Goal: Task Accomplishment & Management: Complete application form

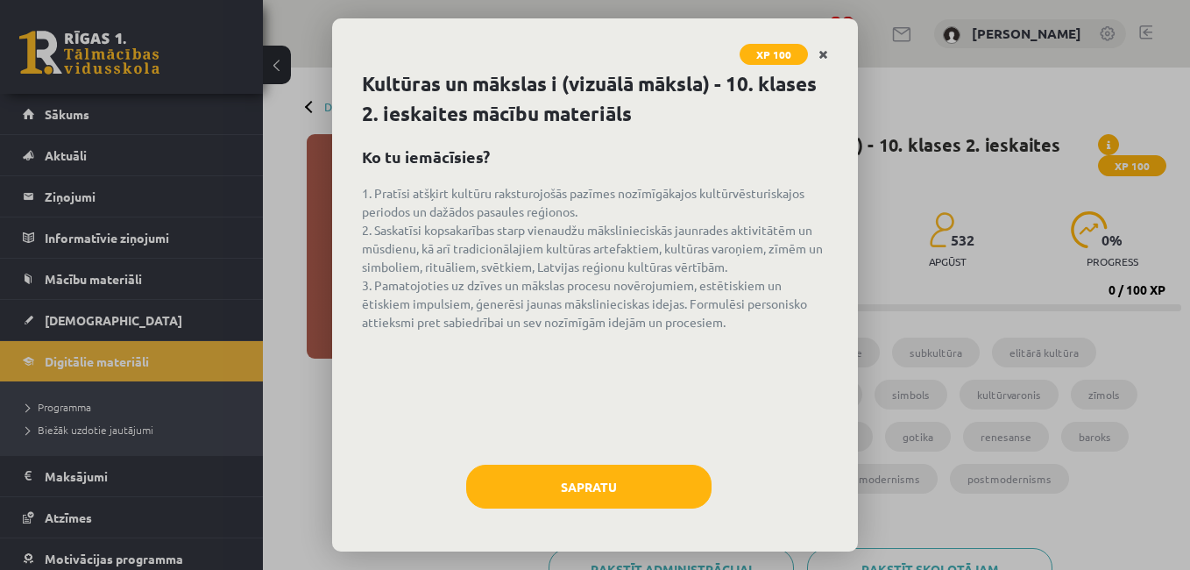
click at [835, 50] on link "Close" at bounding box center [823, 55] width 31 height 34
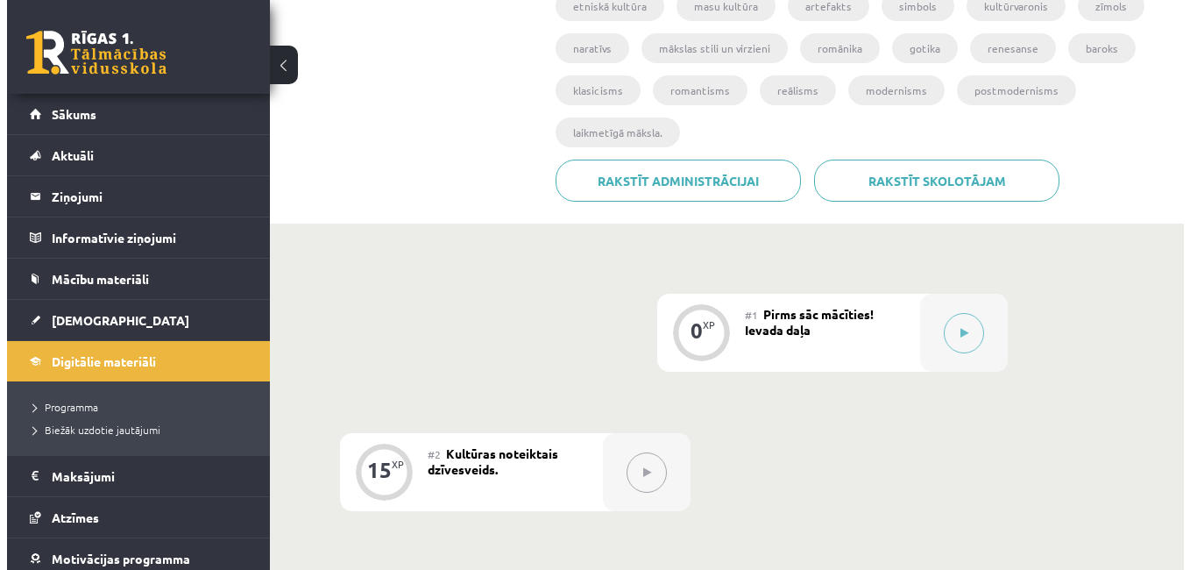
scroll to position [632, 0]
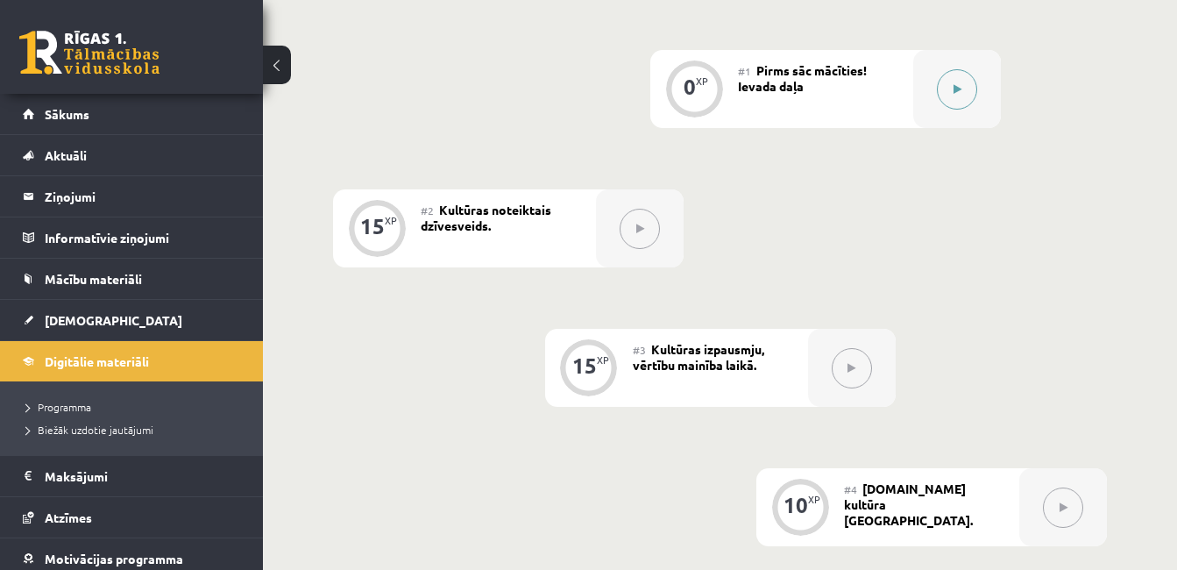
click at [963, 90] on button at bounding box center [957, 89] width 40 height 40
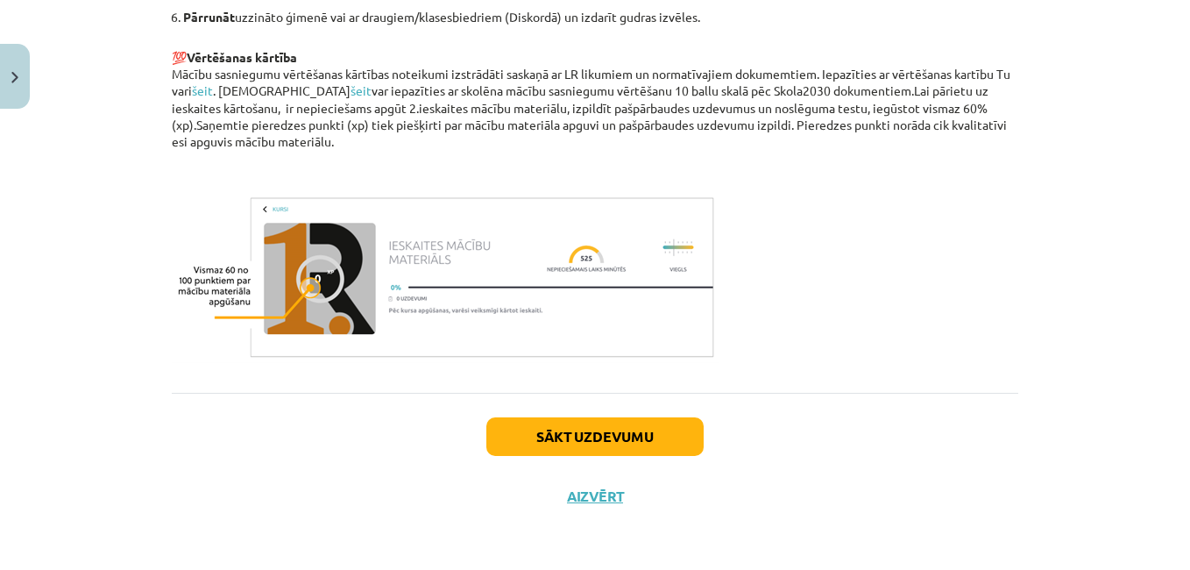
scroll to position [1279, 0]
click at [542, 430] on button "Sākt uzdevumu" at bounding box center [594, 436] width 217 height 39
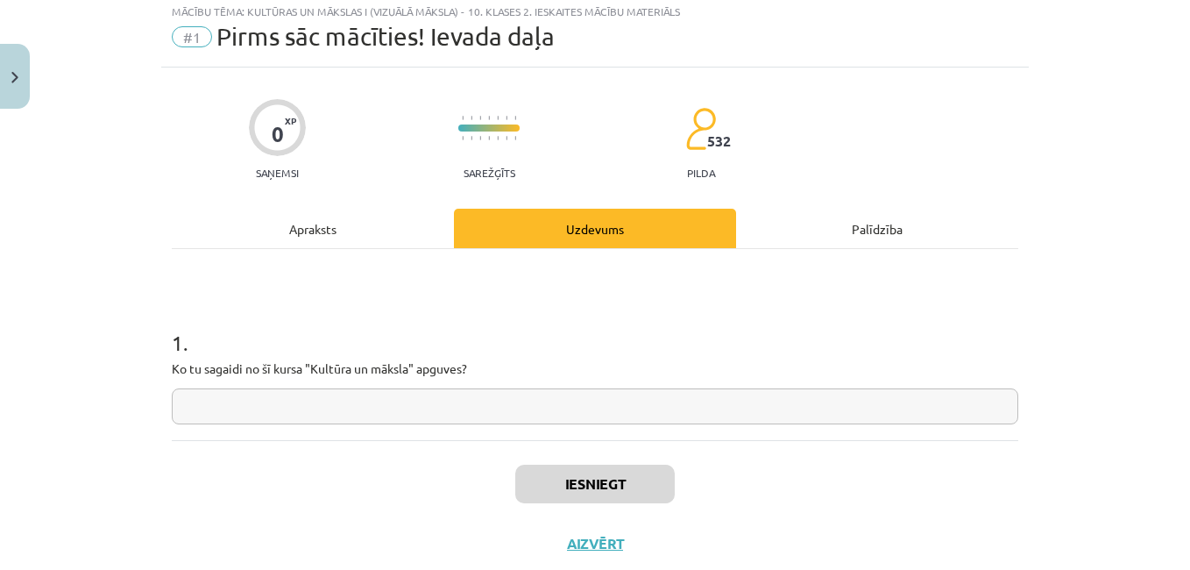
scroll to position [44, 0]
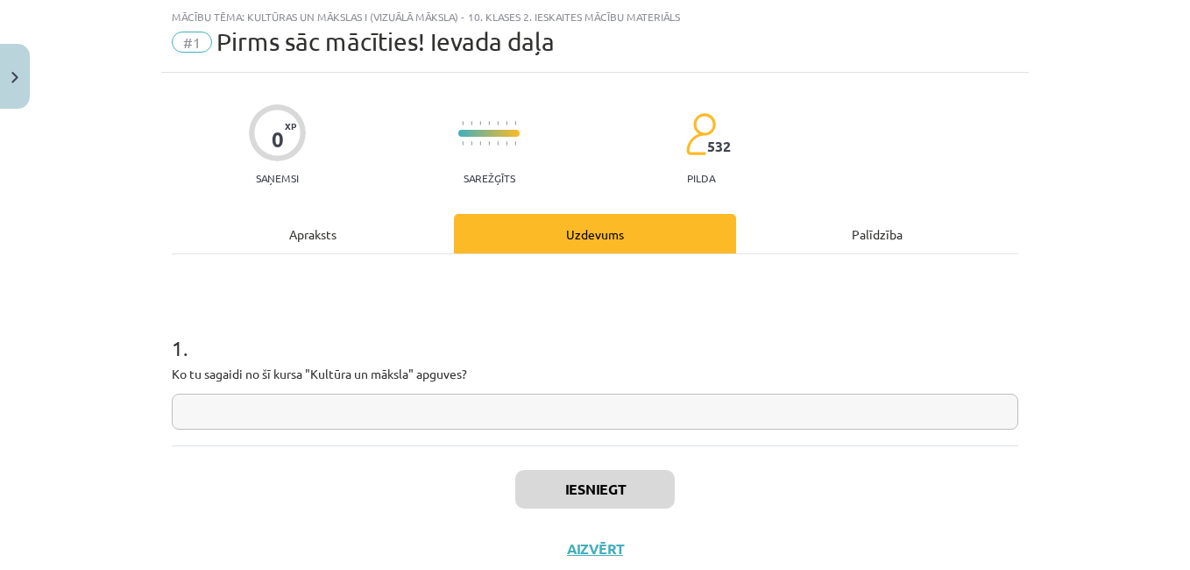
click at [536, 416] on input "text" at bounding box center [595, 411] width 846 height 36
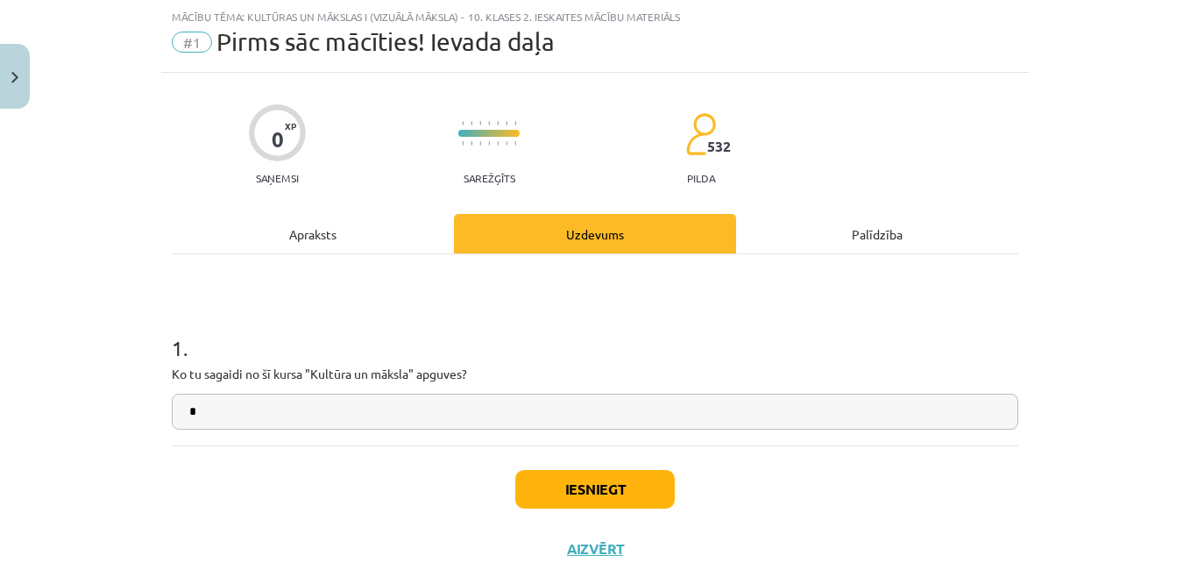
type input "*"
click at [609, 483] on button "Iesniegt" at bounding box center [594, 489] width 159 height 39
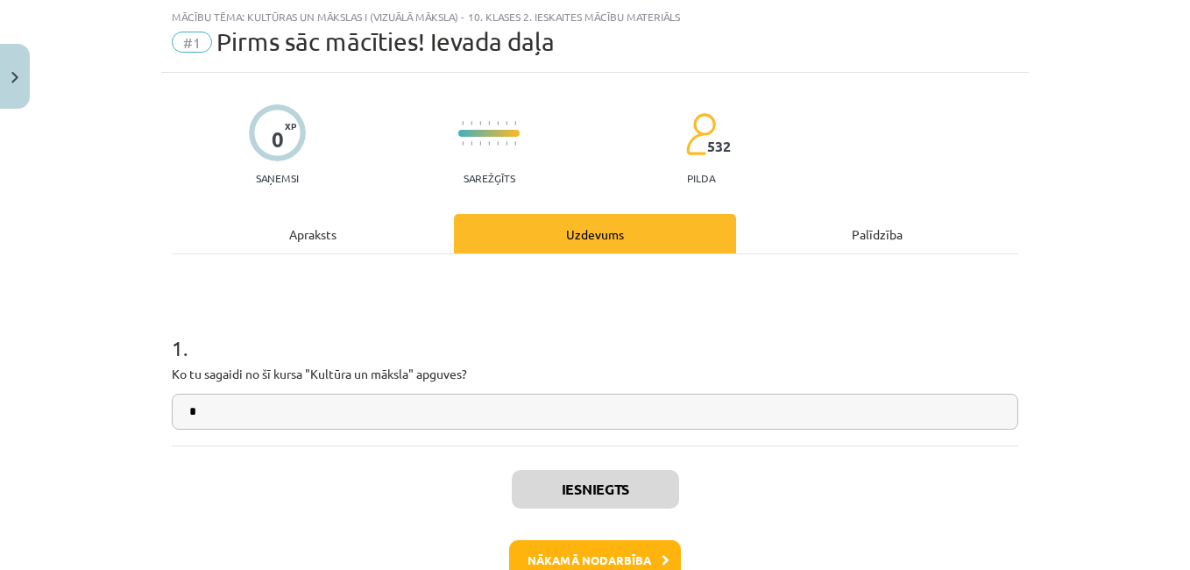
scroll to position [131, 0]
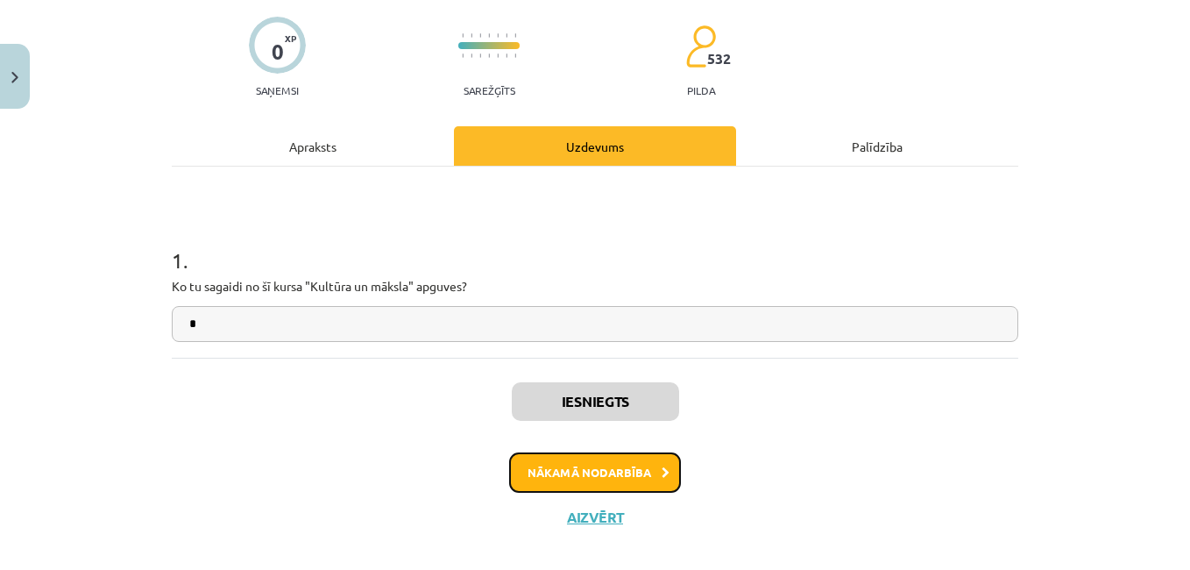
click at [563, 463] on button "Nākamā nodarbība" at bounding box center [595, 472] width 172 height 40
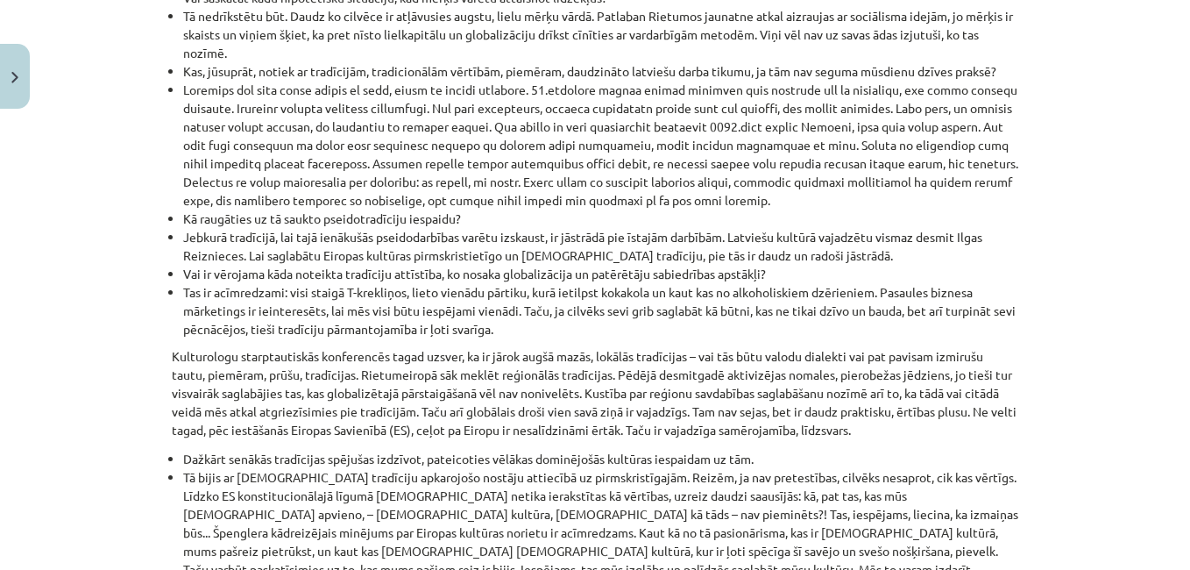
scroll to position [2084, 0]
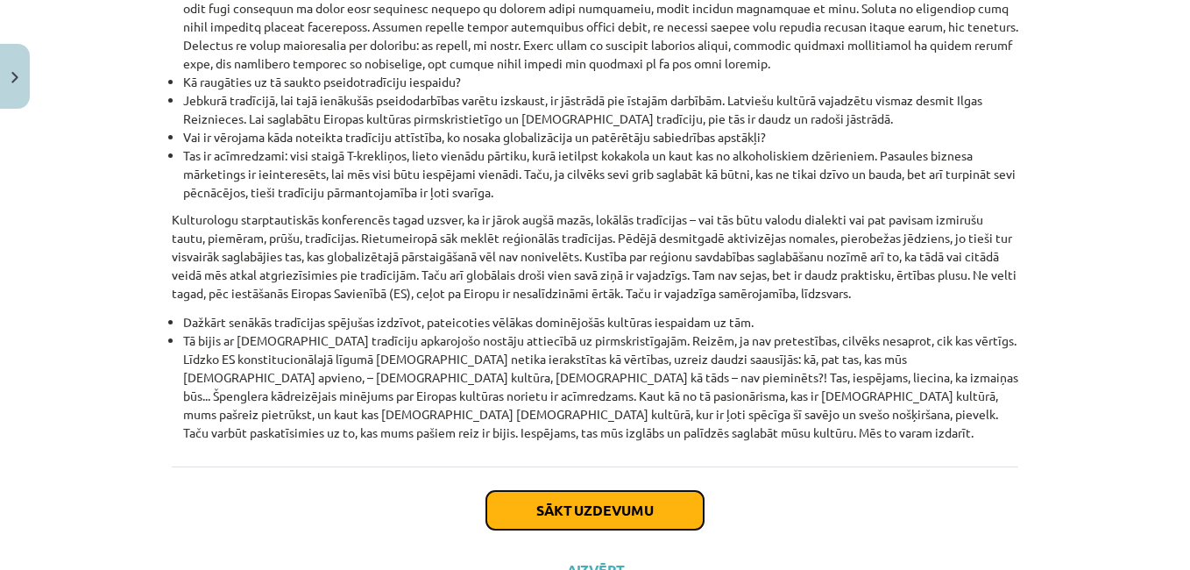
click at [603, 491] on button "Sākt uzdevumu" at bounding box center [594, 510] width 217 height 39
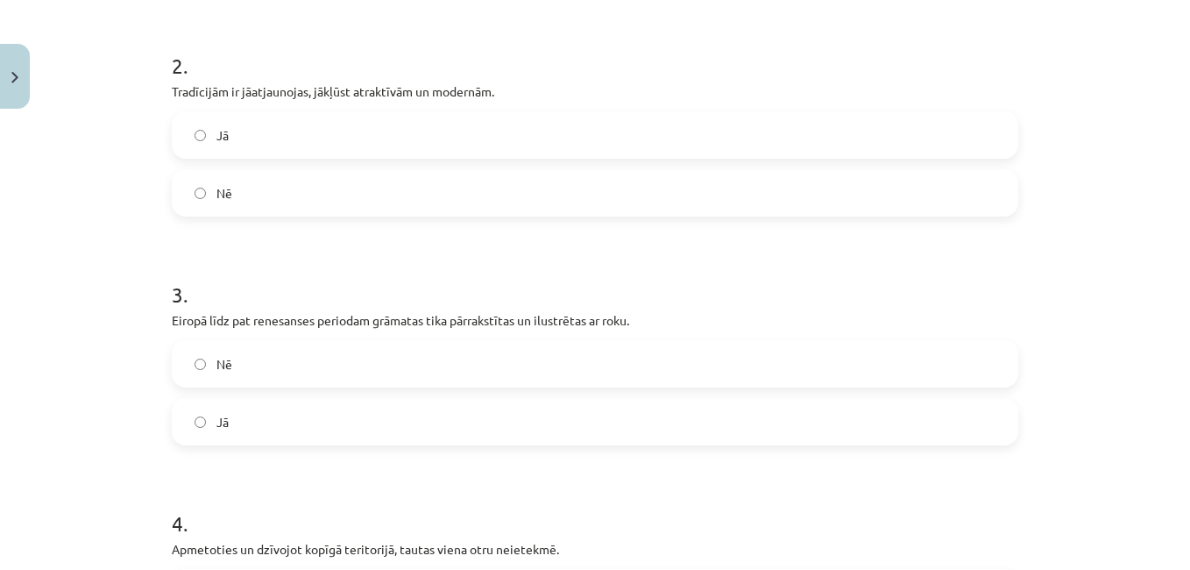
scroll to position [570, 0]
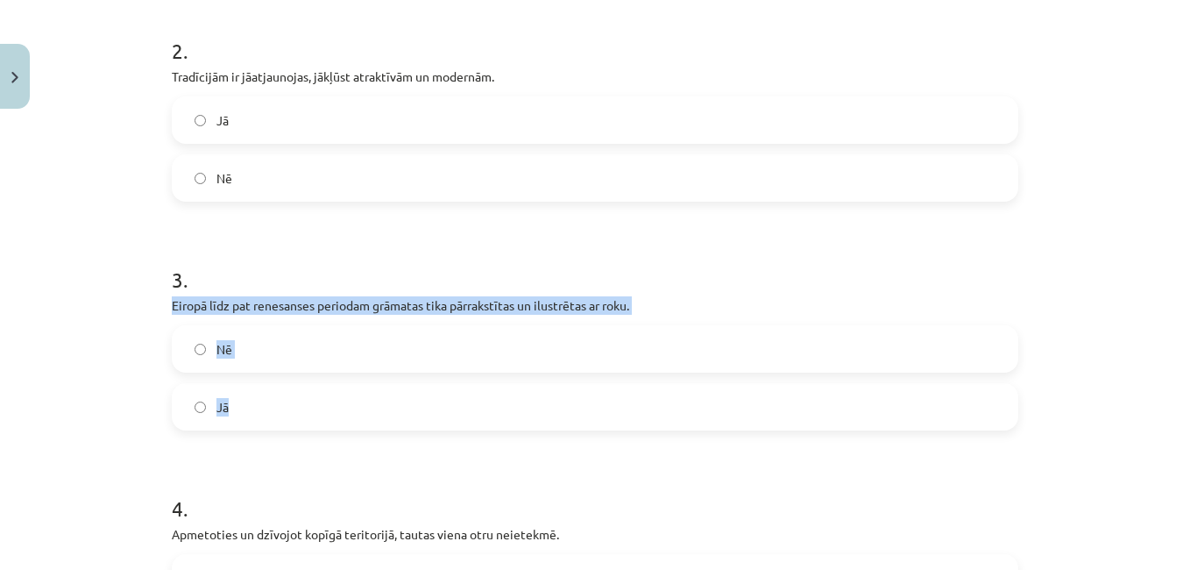
drag, startPoint x: 194, startPoint y: 301, endPoint x: 579, endPoint y: 412, distance: 401.1
click at [579, 412] on div "3 . Eiropā līdz pat renesanses periodam grāmatas tika pārrakstītas un ilustrēta…" at bounding box center [595, 334] width 846 height 194
copy div "Eiropā līdz pat renesanses periodam grāmatas tika pārrakstītas un ilustrētas ar…"
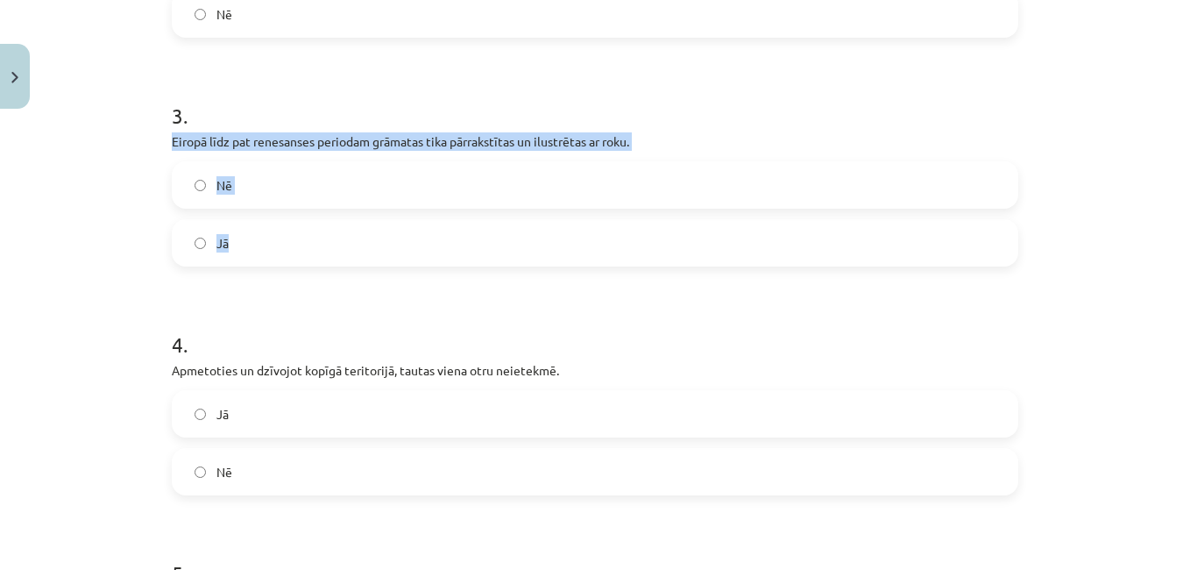
scroll to position [832, 0]
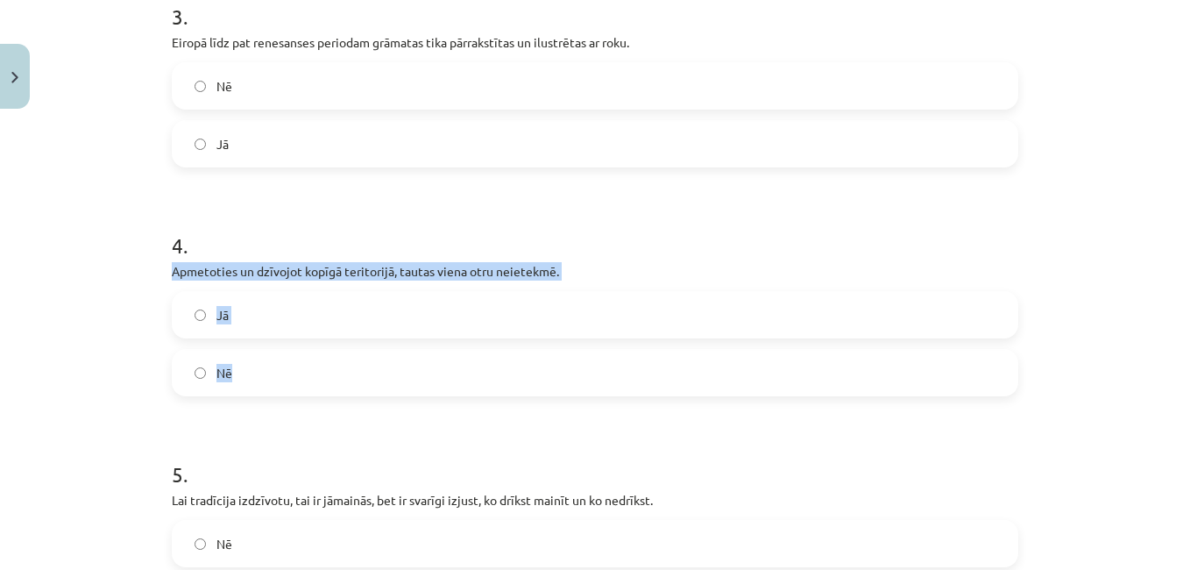
drag, startPoint x: 156, startPoint y: 273, endPoint x: 518, endPoint y: 387, distance: 379.4
click at [518, 387] on div "15 XP Saņemsi Sarežģīts 532 pilda Apraksts Uzdevums Palīdzība 1 . Tradīcijas ir…" at bounding box center [595, 34] width 868 height 1500
copy div "Apmetoties un dzīvojot kopīgā teritorijā, tautas viena otru neietekmē. Jā Nē"
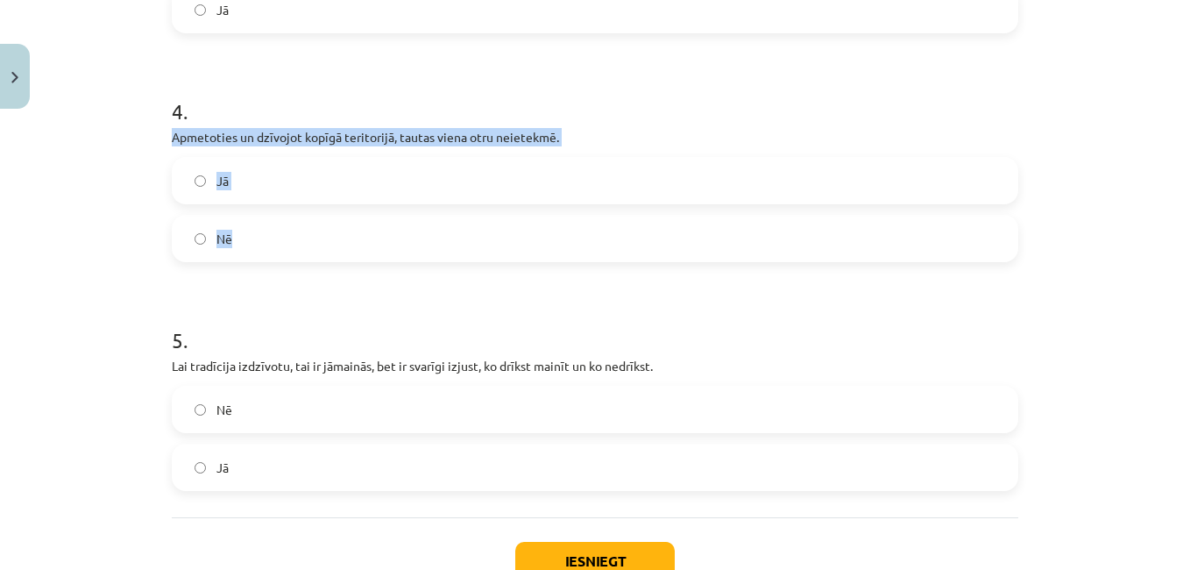
scroll to position [1008, 0]
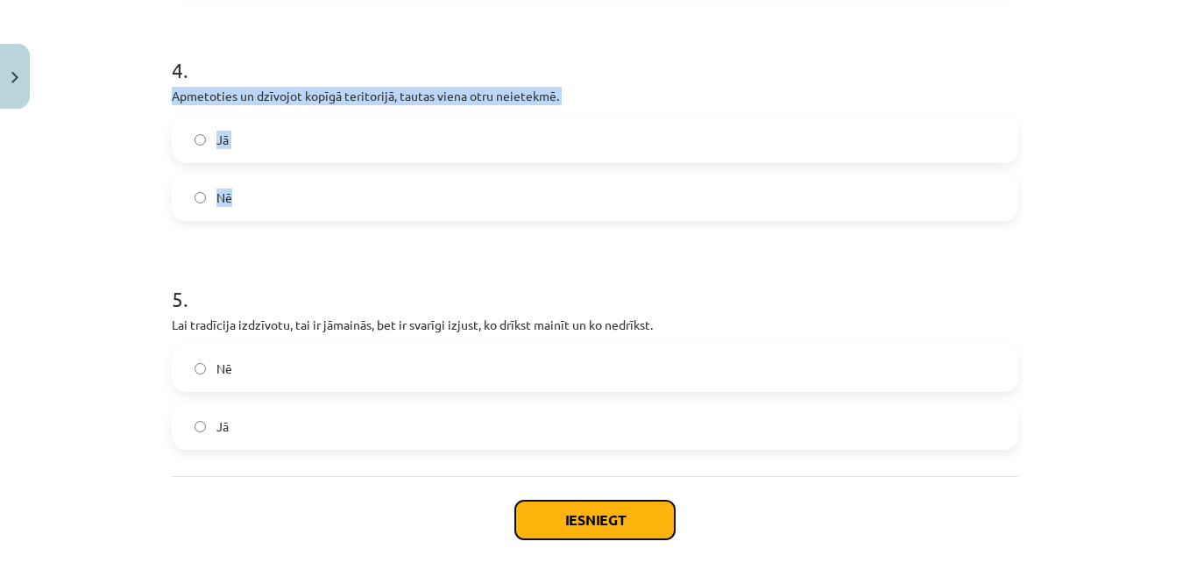
click at [599, 520] on button "Iesniegt" at bounding box center [594, 519] width 159 height 39
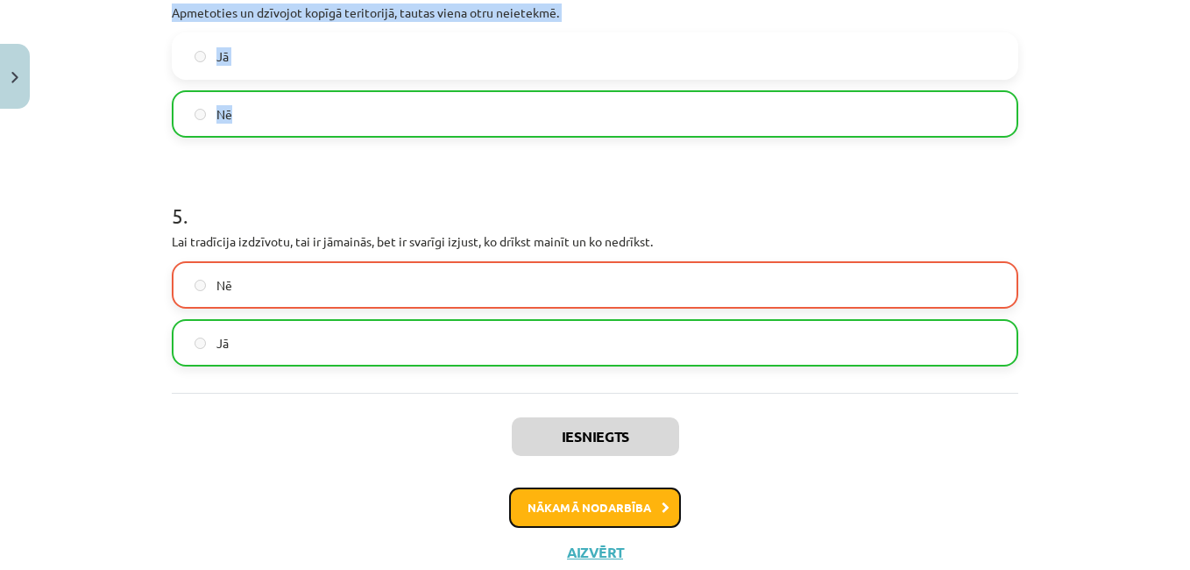
click at [559, 516] on button "Nākamā nodarbība" at bounding box center [595, 507] width 172 height 40
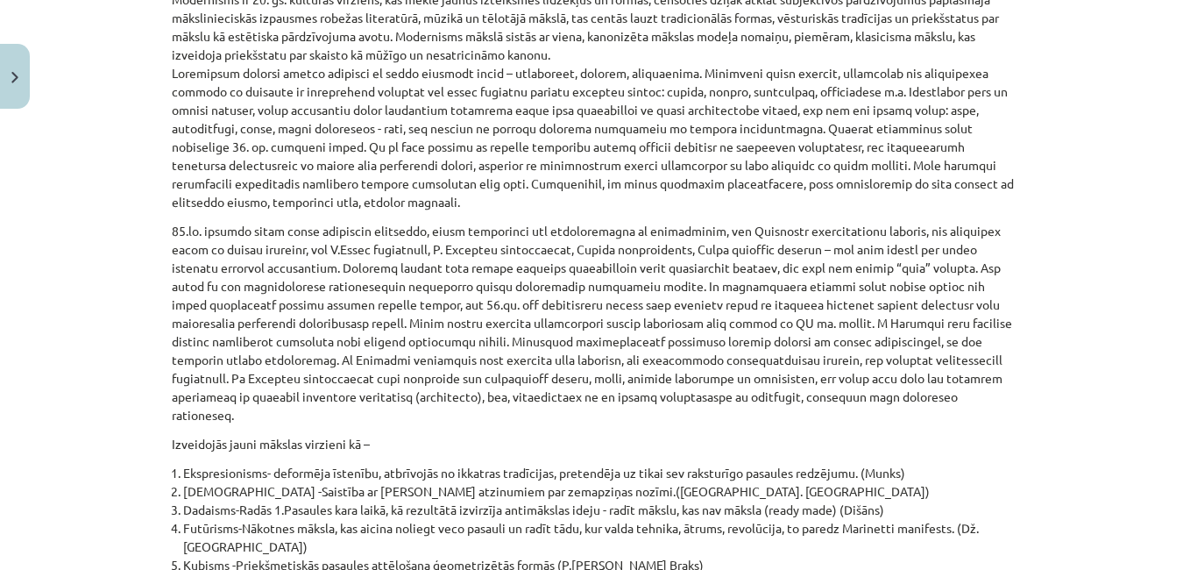
scroll to position [10357, 0]
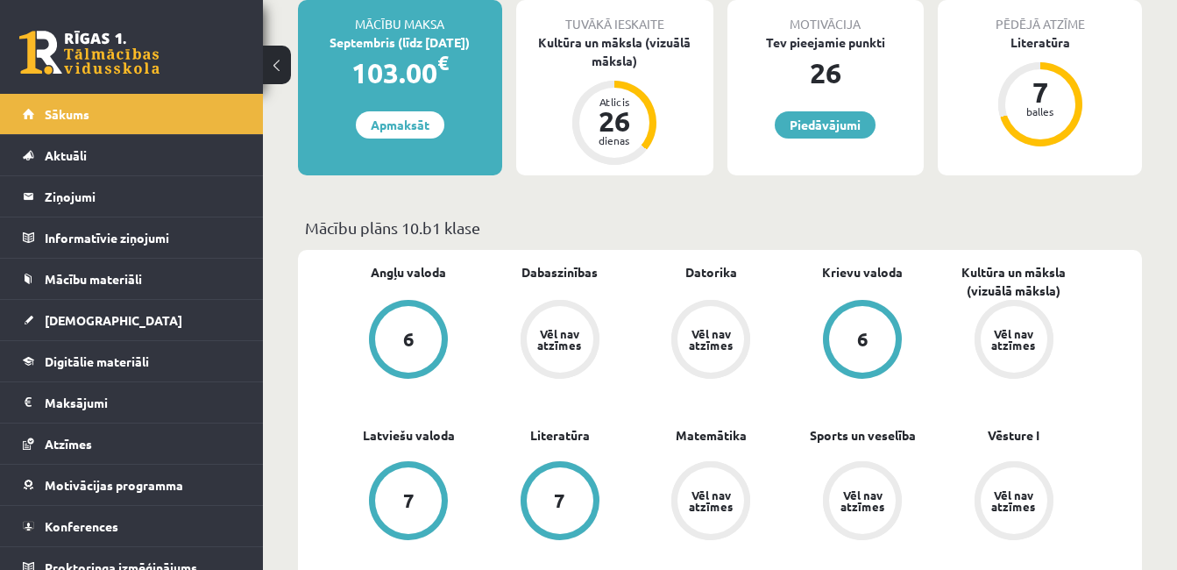
scroll to position [351, 0]
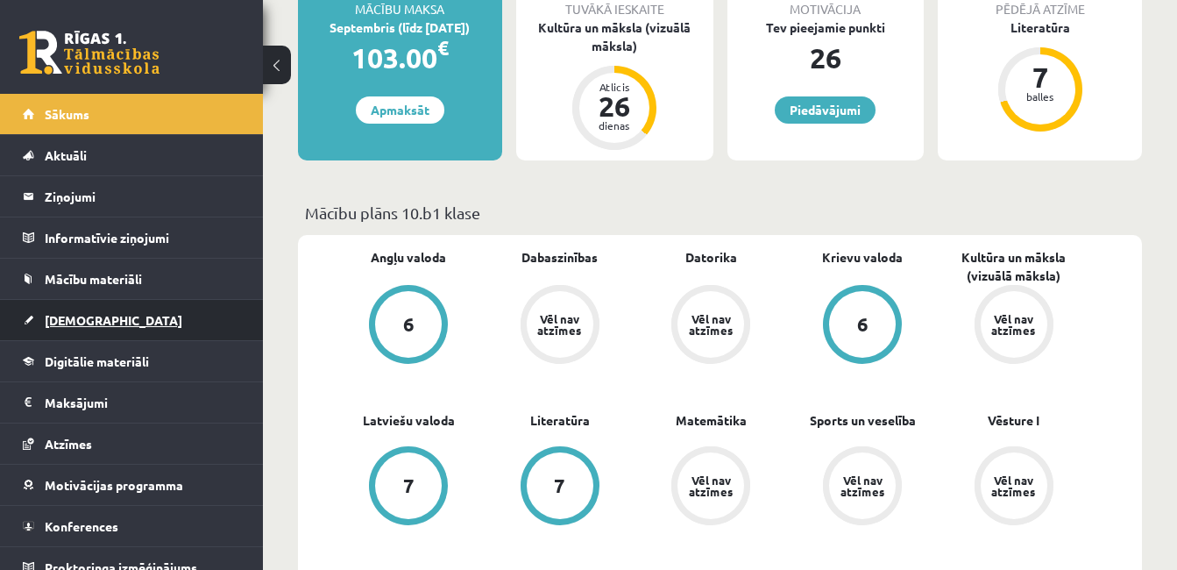
click at [156, 307] on link "[DEMOGRAPHIC_DATA]" at bounding box center [132, 320] width 218 height 40
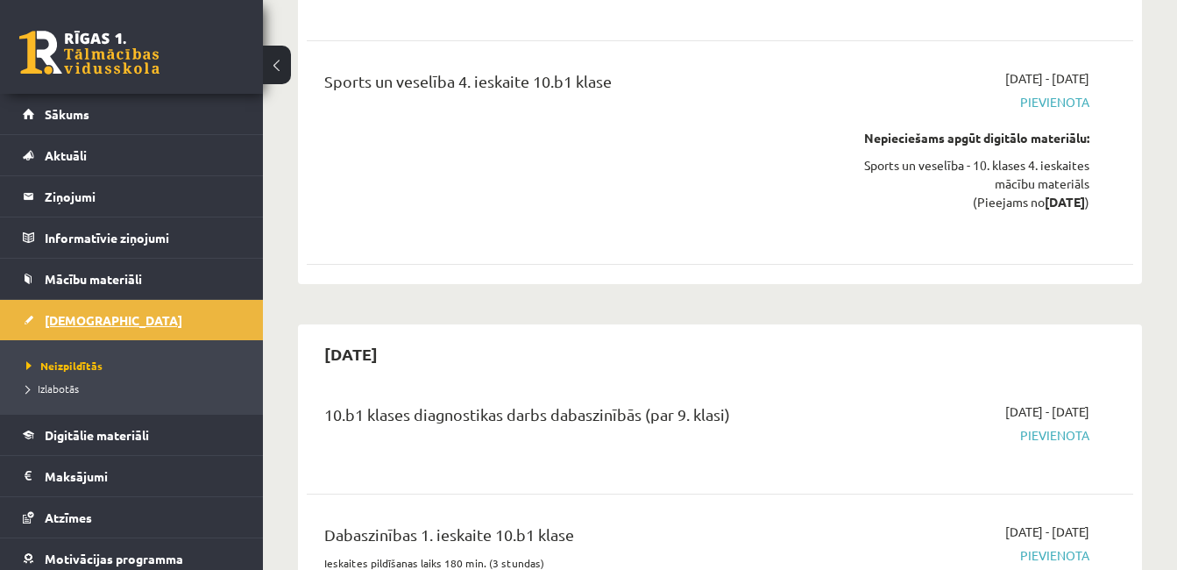
scroll to position [88, 0]
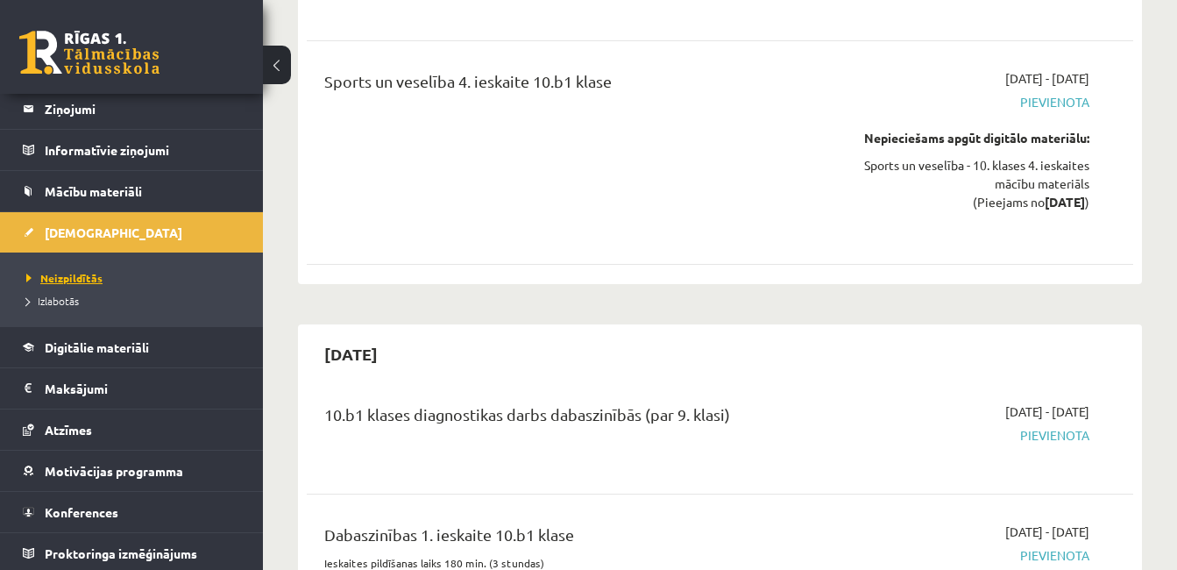
click at [68, 276] on span "Neizpildītās" at bounding box center [64, 278] width 76 height 14
click at [75, 298] on span "Izlabotās" at bounding box center [52, 301] width 53 height 14
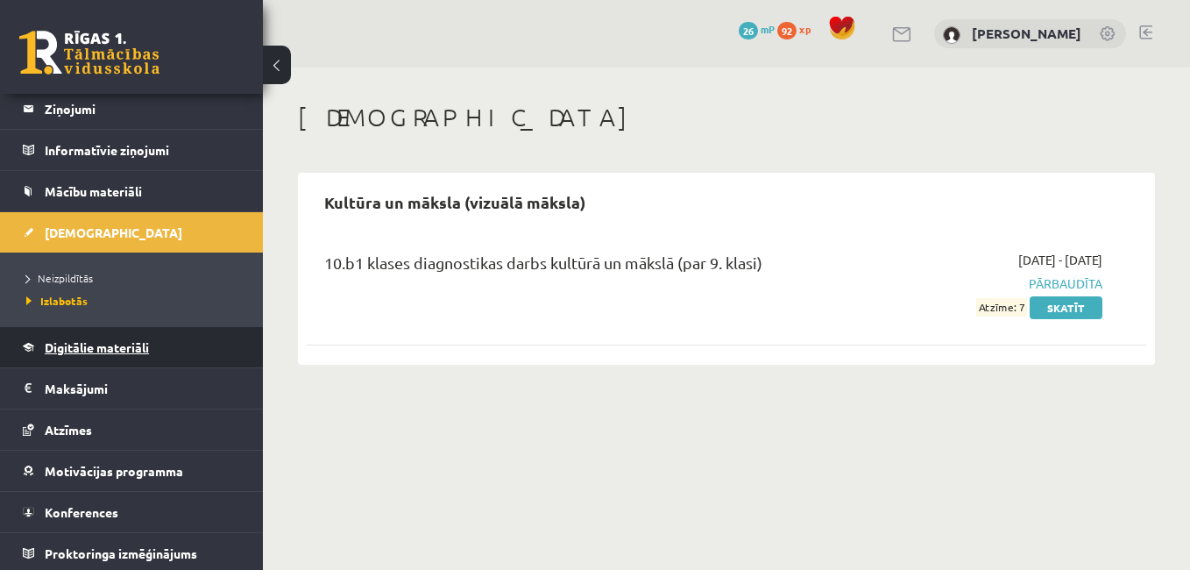
click at [124, 345] on span "Digitālie materiāli" at bounding box center [97, 347] width 104 height 16
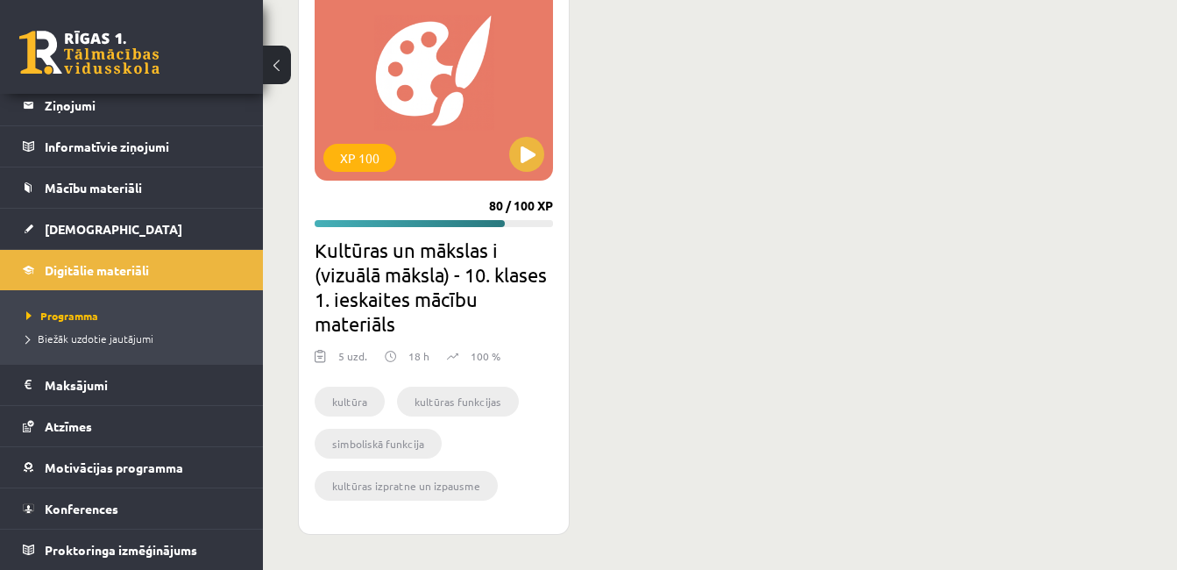
scroll to position [4, 0]
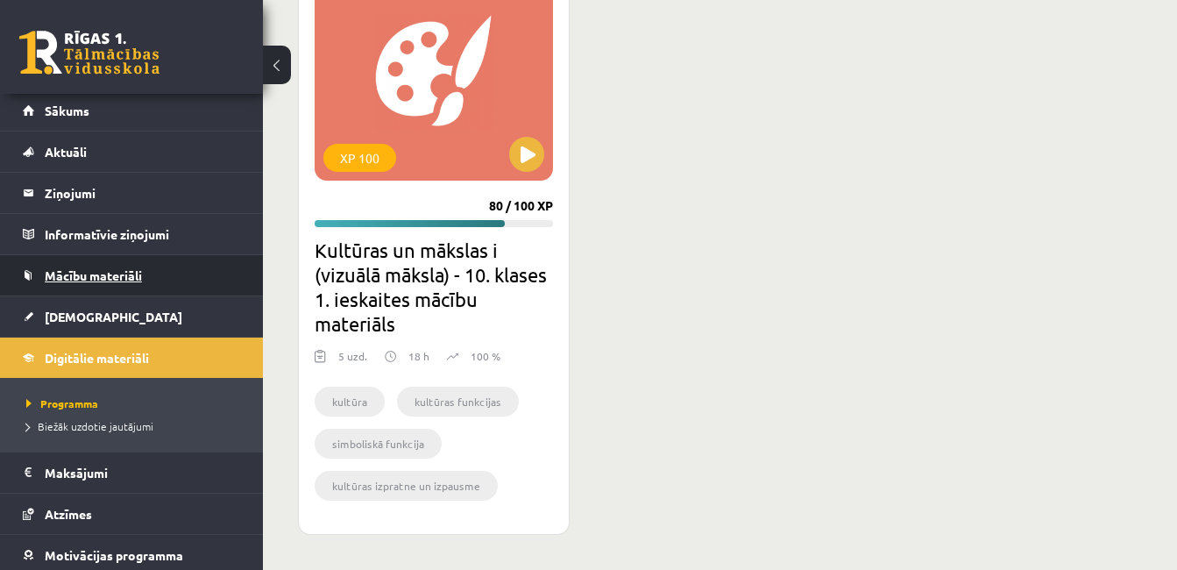
click at [110, 269] on span "Mācību materiāli" at bounding box center [93, 275] width 97 height 16
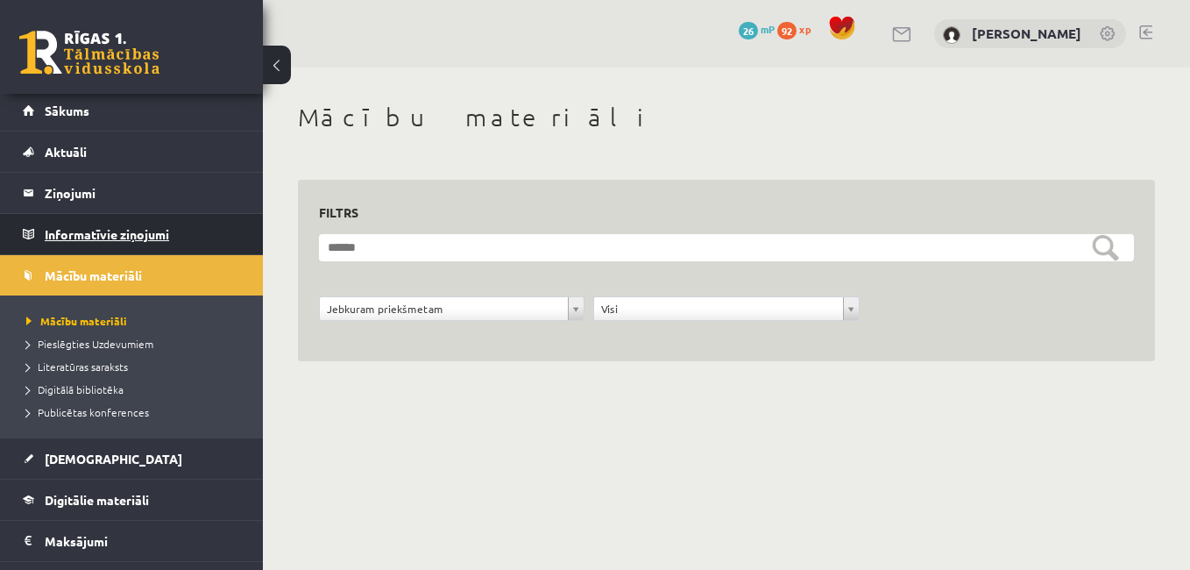
click at [110, 240] on legend "Informatīvie ziņojumi 0" at bounding box center [143, 234] width 196 height 40
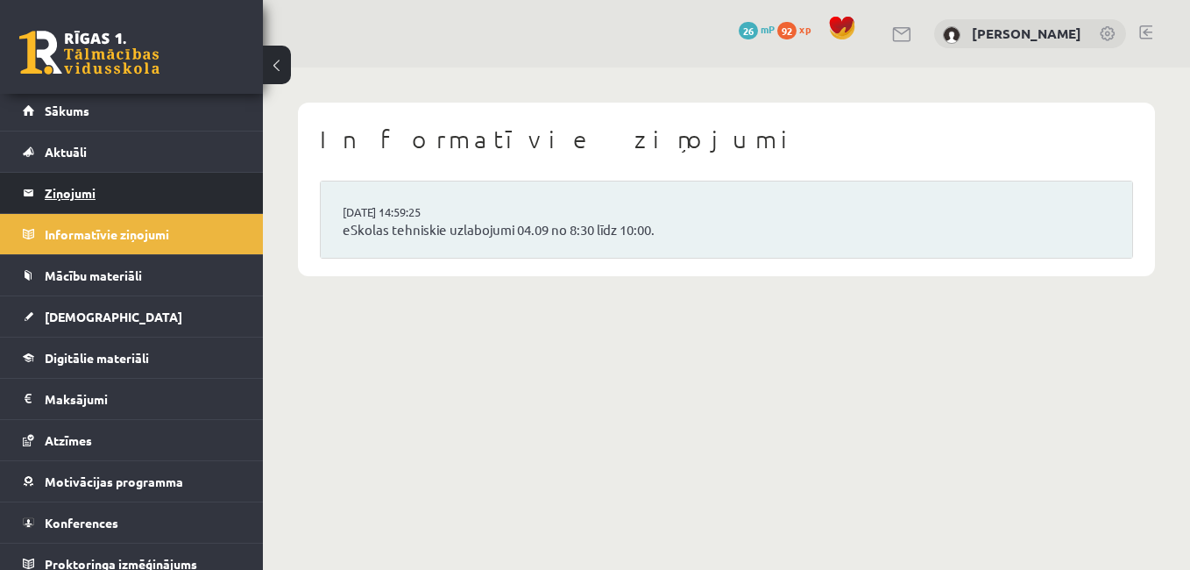
click at [119, 189] on legend "Ziņojumi 0" at bounding box center [143, 193] width 196 height 40
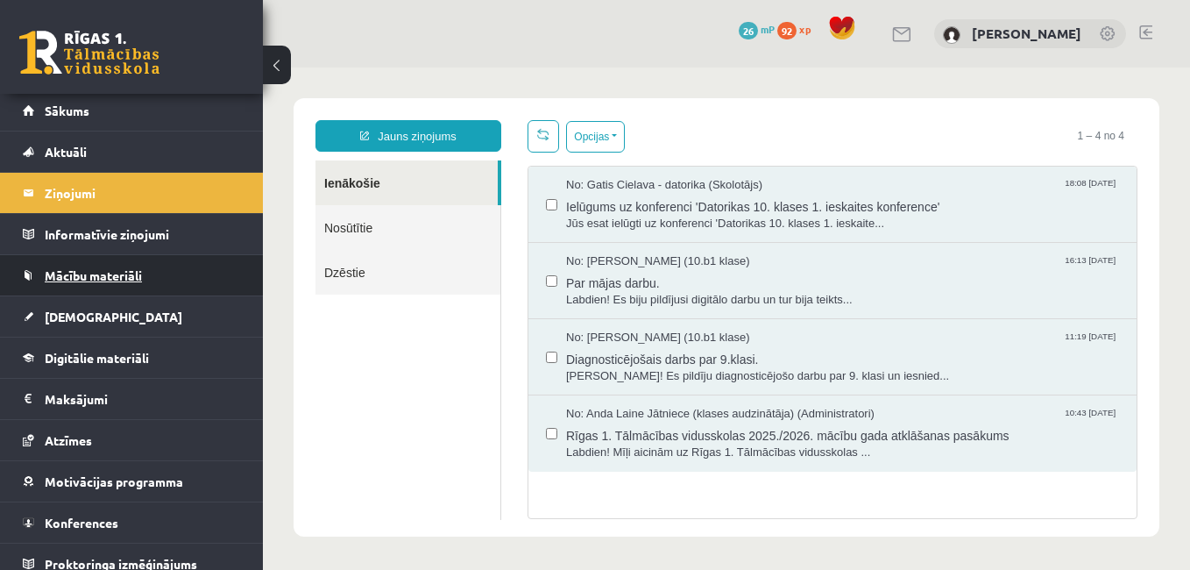
click at [121, 276] on span "Mācību materiāli" at bounding box center [93, 275] width 97 height 16
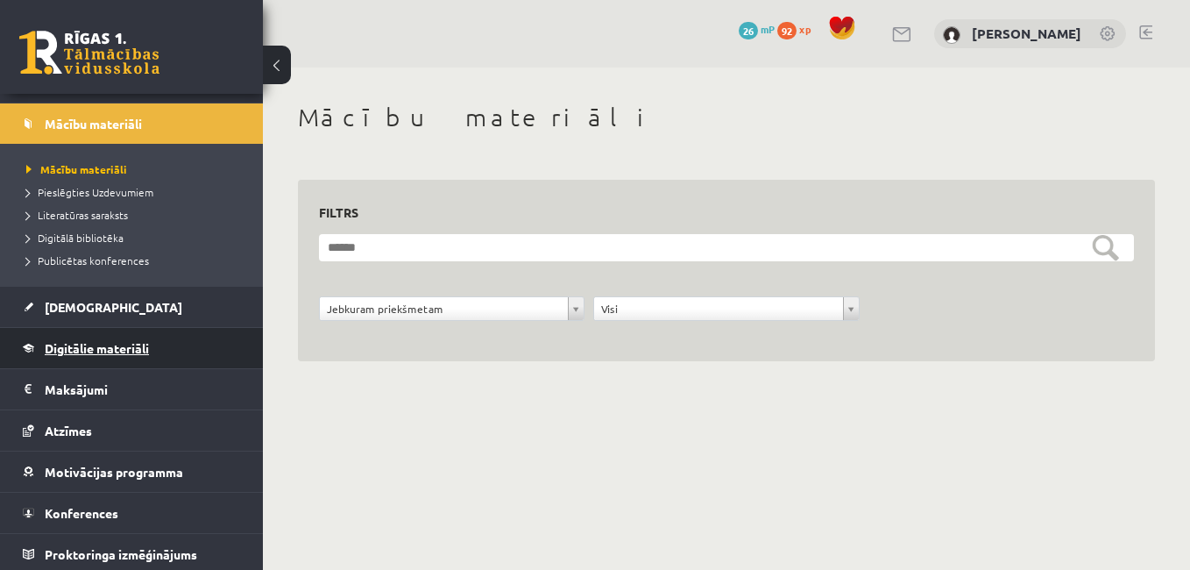
scroll to position [159, 0]
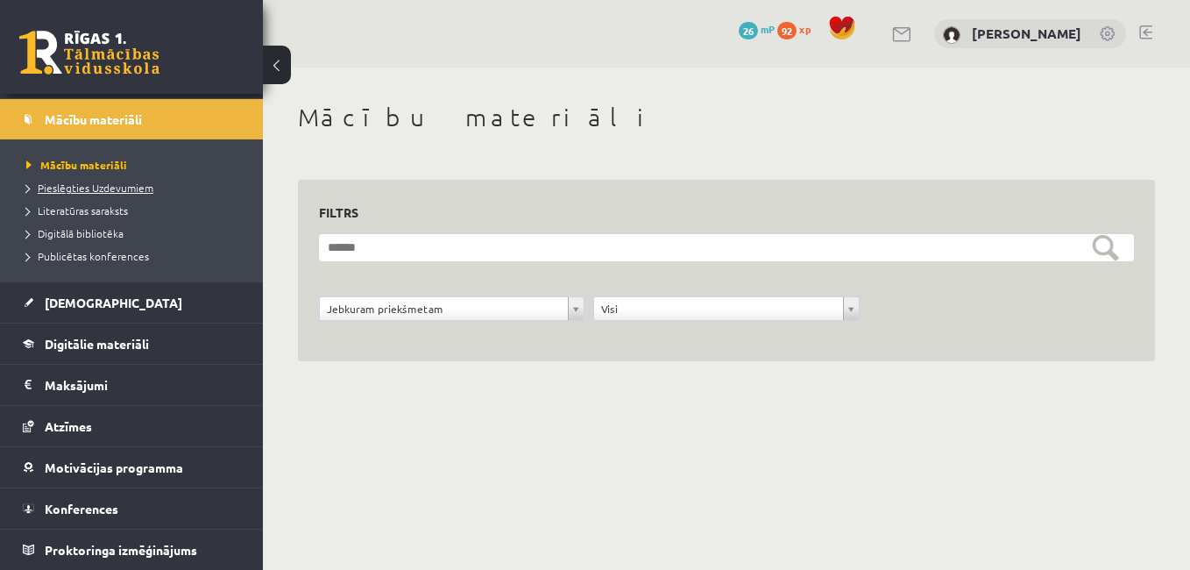
click at [118, 192] on span "Pieslēgties Uzdevumiem" at bounding box center [89, 188] width 127 height 14
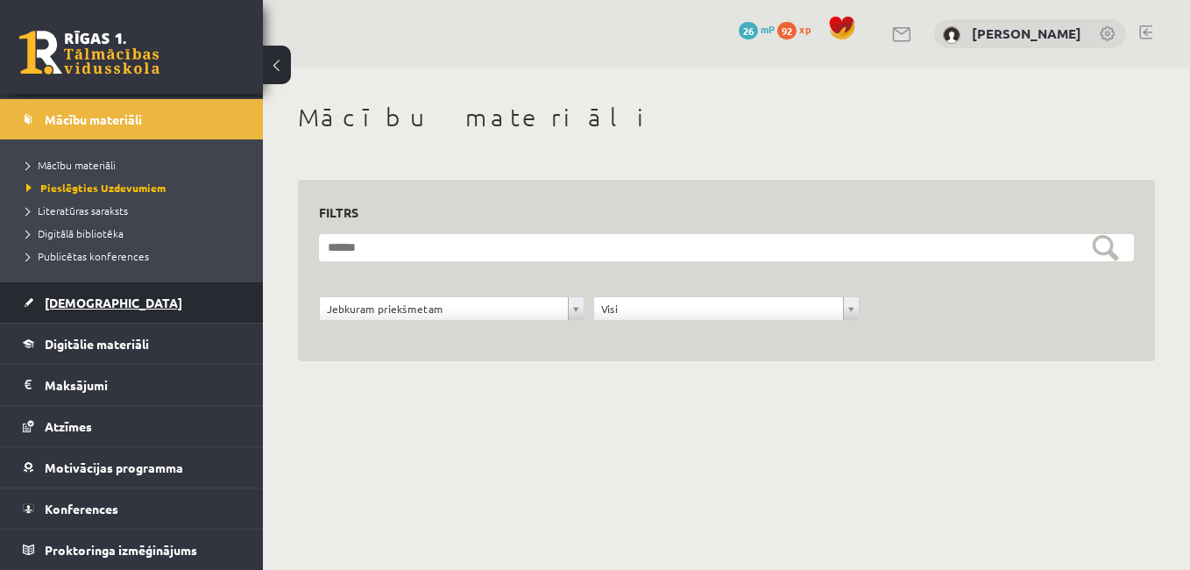
click at [110, 303] on link "[DEMOGRAPHIC_DATA]" at bounding box center [132, 302] width 218 height 40
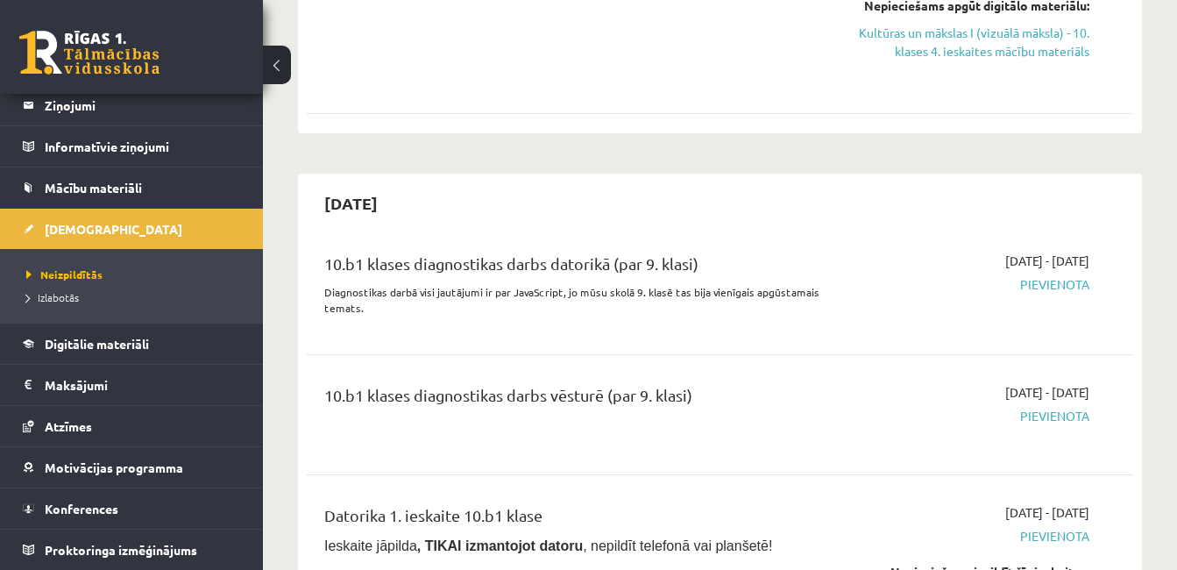
scroll to position [876, 0]
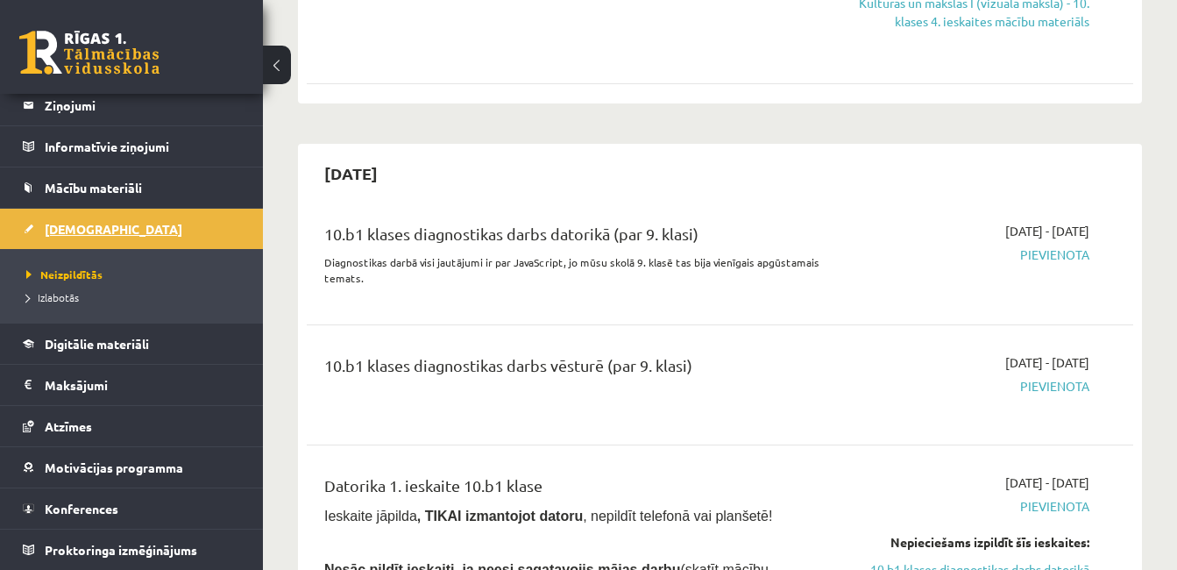
click at [98, 230] on link "[DEMOGRAPHIC_DATA]" at bounding box center [132, 229] width 218 height 40
click at [126, 339] on span "Digitālie materiāli" at bounding box center [97, 344] width 104 height 16
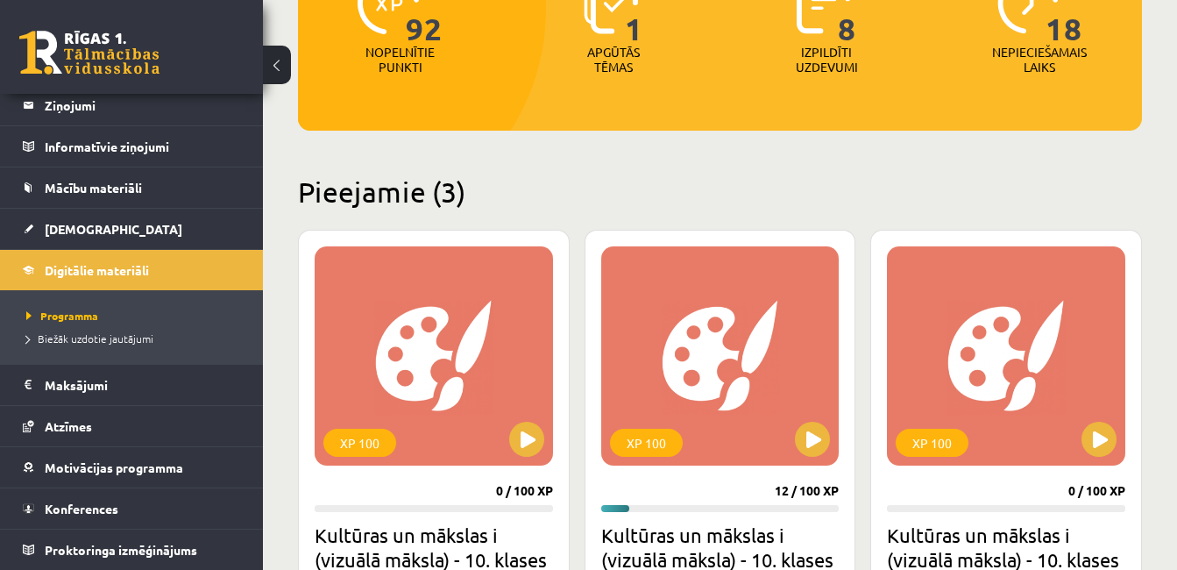
scroll to position [175, 0]
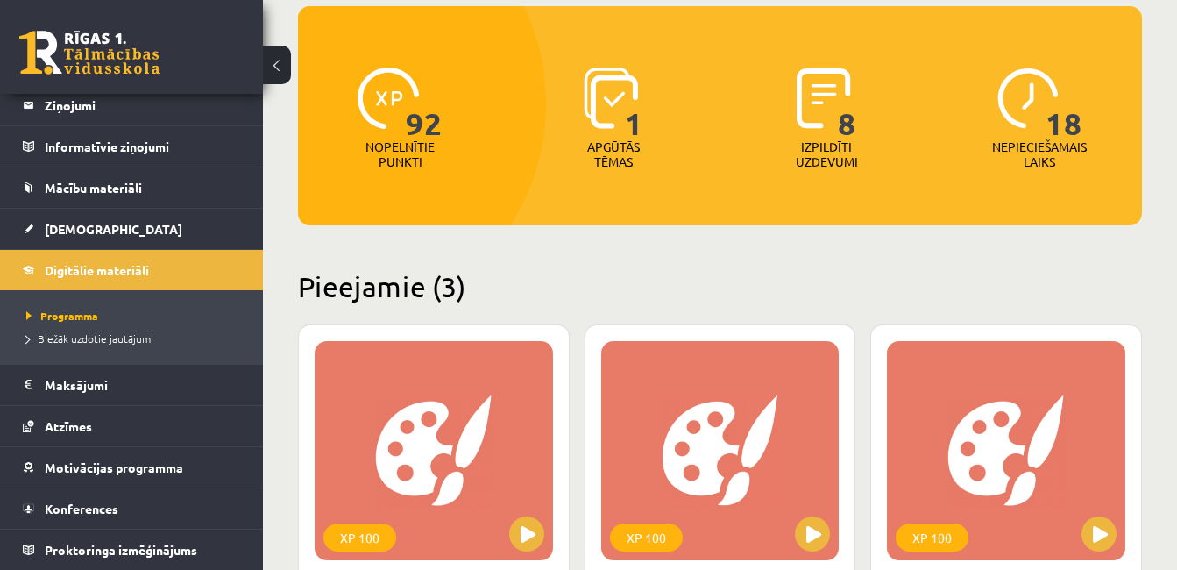
click at [599, 108] on img at bounding box center [611, 97] width 55 height 61
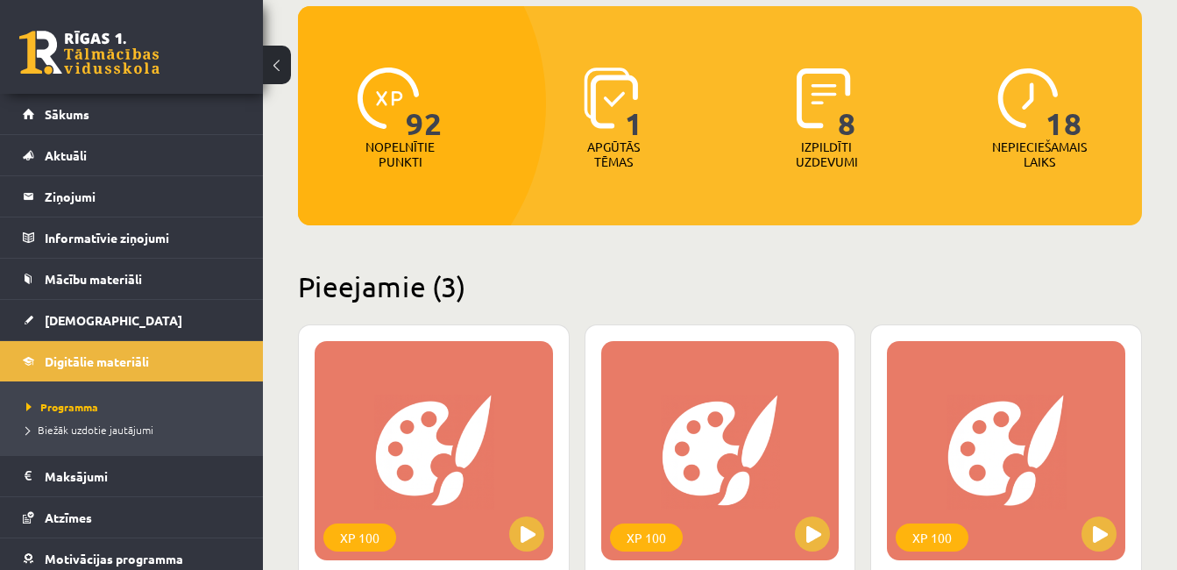
click at [819, 98] on img at bounding box center [824, 97] width 54 height 61
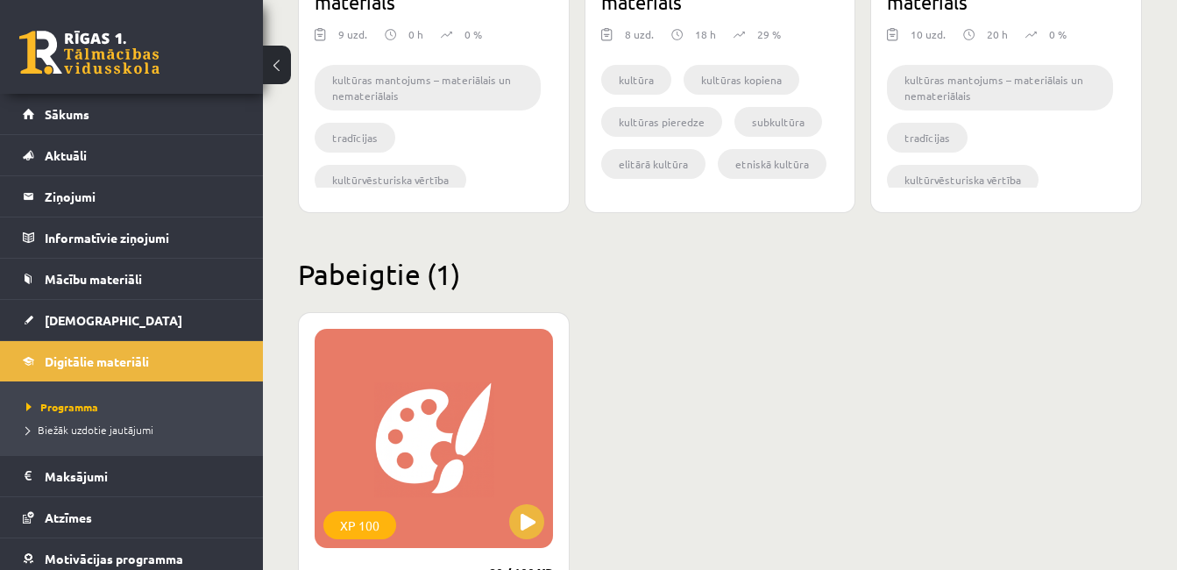
scroll to position [964, 0]
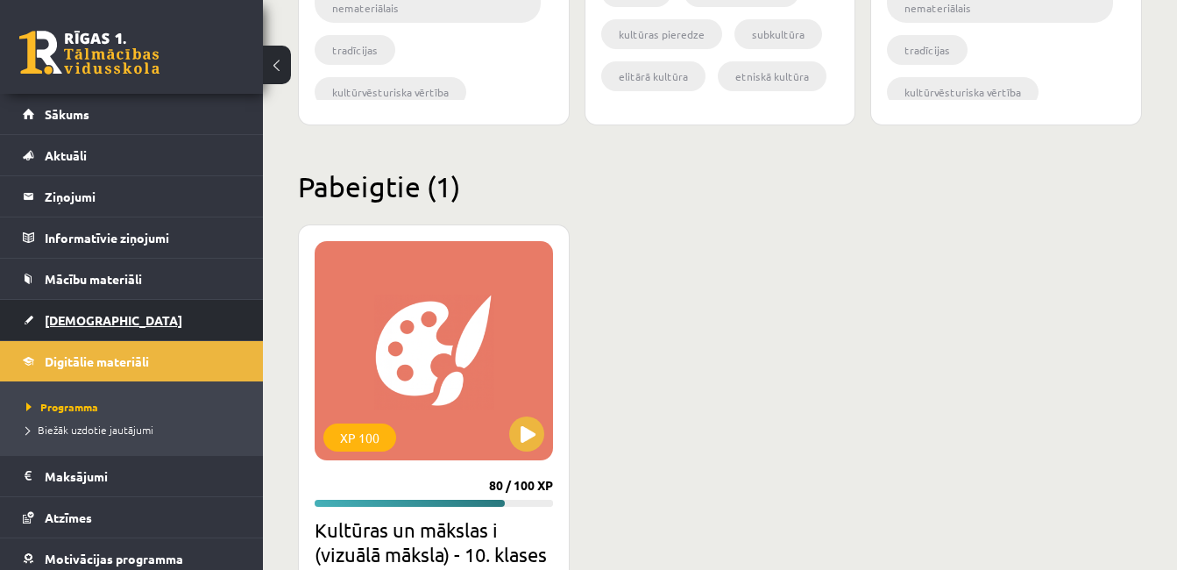
click at [107, 324] on link "[DEMOGRAPHIC_DATA]" at bounding box center [132, 320] width 218 height 40
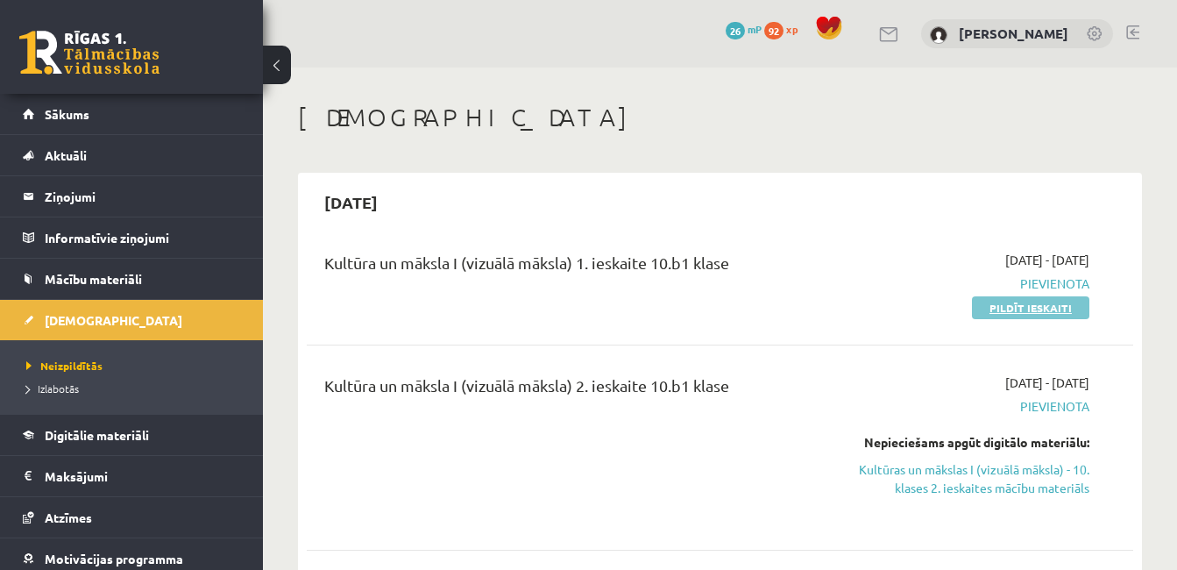
click at [1010, 308] on link "Pildīt ieskaiti" at bounding box center [1030, 307] width 117 height 23
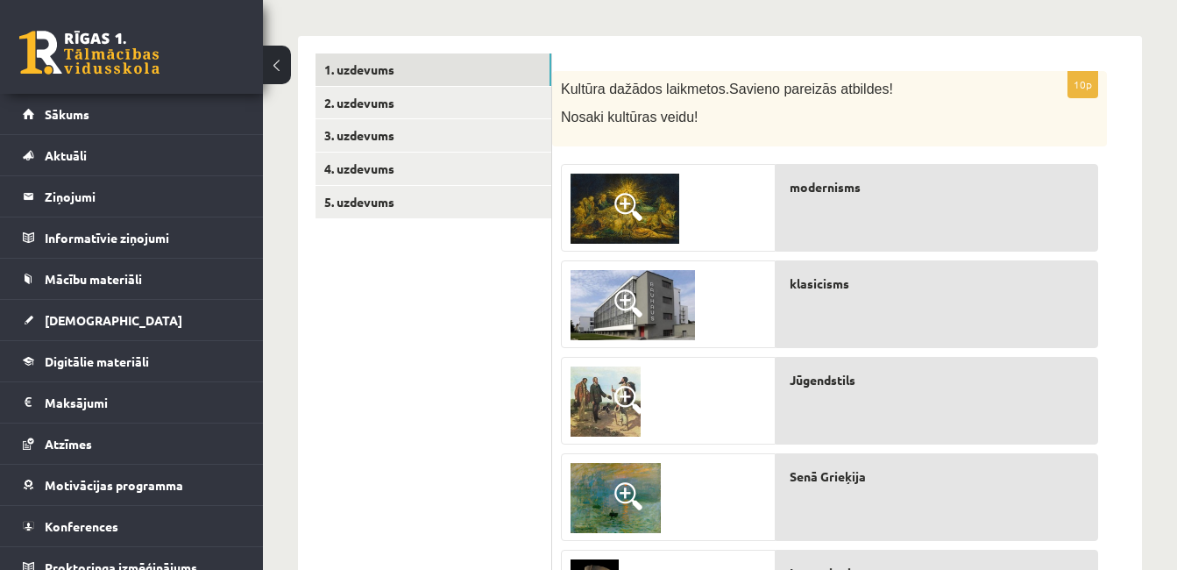
scroll to position [259, 0]
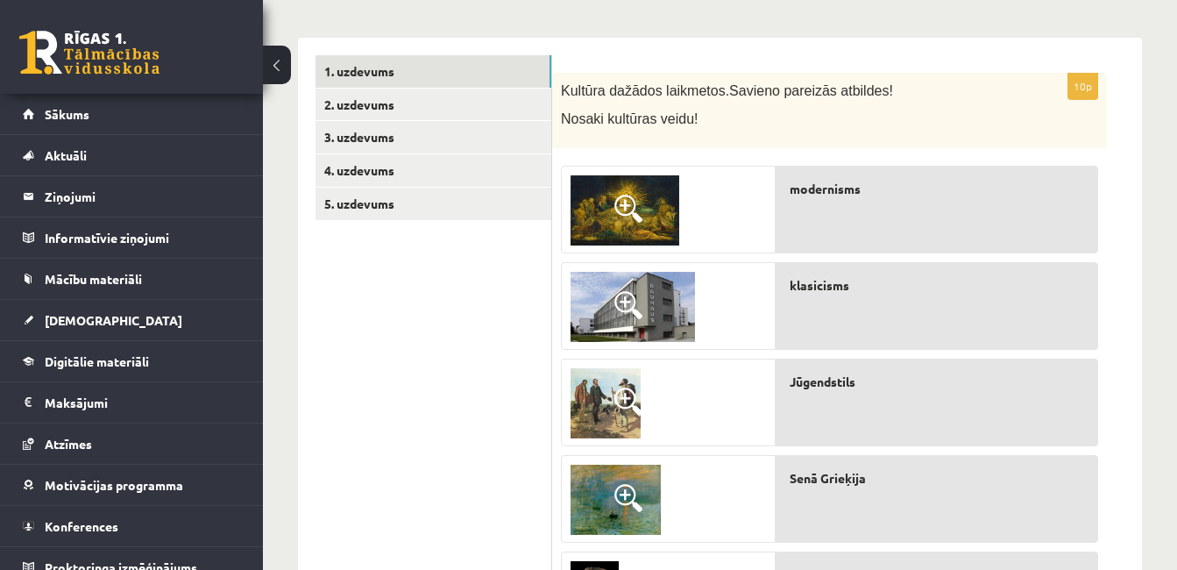
click at [730, 216] on div at bounding box center [668, 210] width 213 height 88
click at [735, 327] on div at bounding box center [668, 307] width 213 height 88
click at [838, 236] on div "modernisms" at bounding box center [937, 210] width 322 height 88
click at [952, 315] on div "klasicisms" at bounding box center [937, 306] width 322 height 88
click at [819, 228] on div "modernisms" at bounding box center [937, 210] width 322 height 88
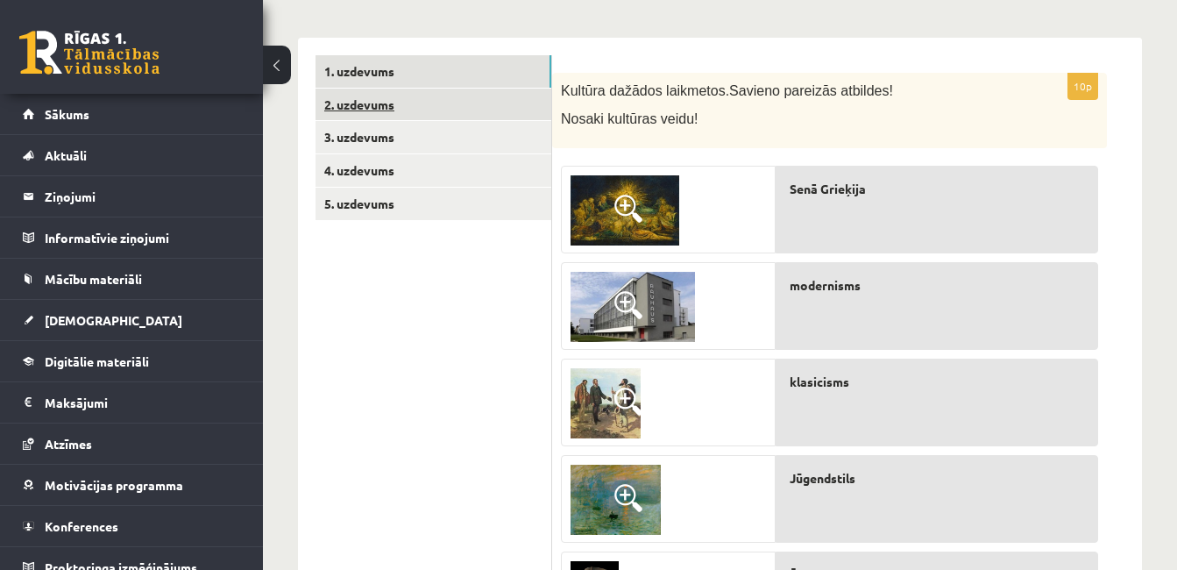
click at [373, 108] on link "2. uzdevums" at bounding box center [433, 105] width 236 height 32
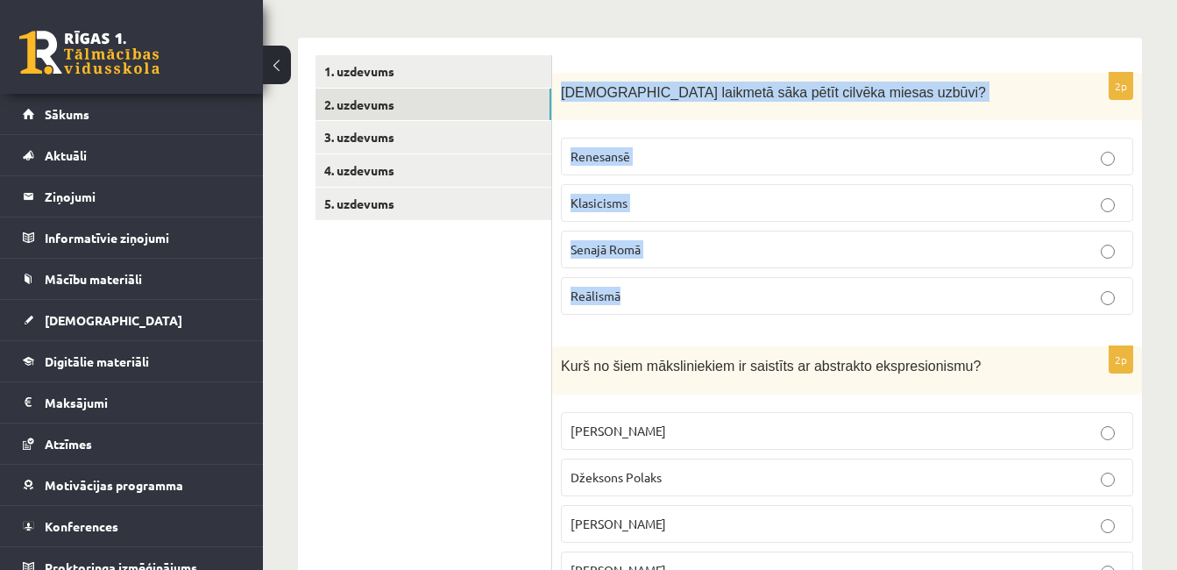
drag, startPoint x: 564, startPoint y: 89, endPoint x: 862, endPoint y: 294, distance: 361.7
click at [862, 294] on div "2p Kurā laikmetā sāka pētīt cilvēka miesas uzbūvi? Renesansē Klasicisms Senajā …" at bounding box center [847, 201] width 590 height 257
copy div "Kurā laikmetā sāka pētīt cilvēka miesas uzbūvi? Renesansē Klasicisms Senajā Rom…"
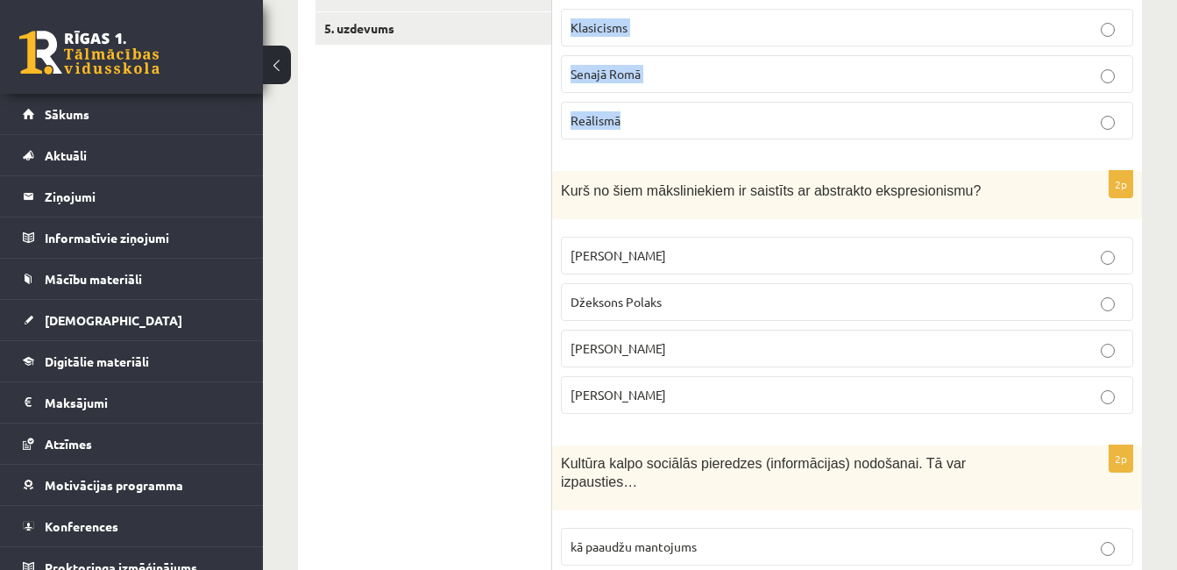
scroll to position [522, 0]
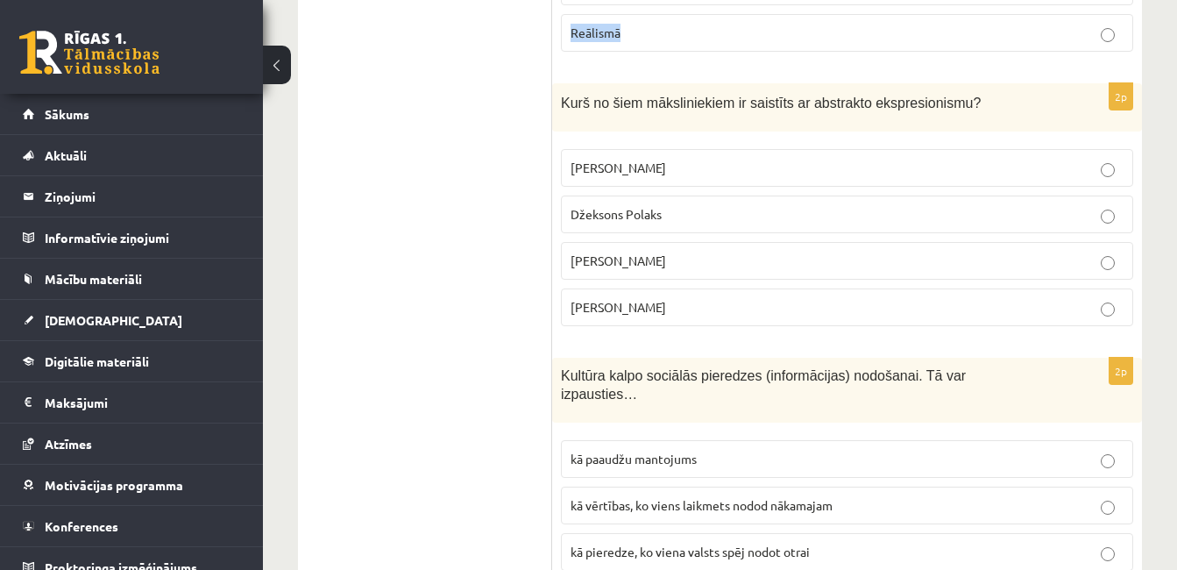
drag, startPoint x: 556, startPoint y: 96, endPoint x: 1034, endPoint y: 325, distance: 530.7
click at [1034, 325] on div "2p Kurš no šiem māksliniekiem ir saistīts ar abstrakto ekspresionismu? Pablo Pi…" at bounding box center [847, 211] width 590 height 257
copy div "Kurš no šiem māksliniekiem ir saistīts ar abstrakto ekspresionismu? Pablo Pikas…"
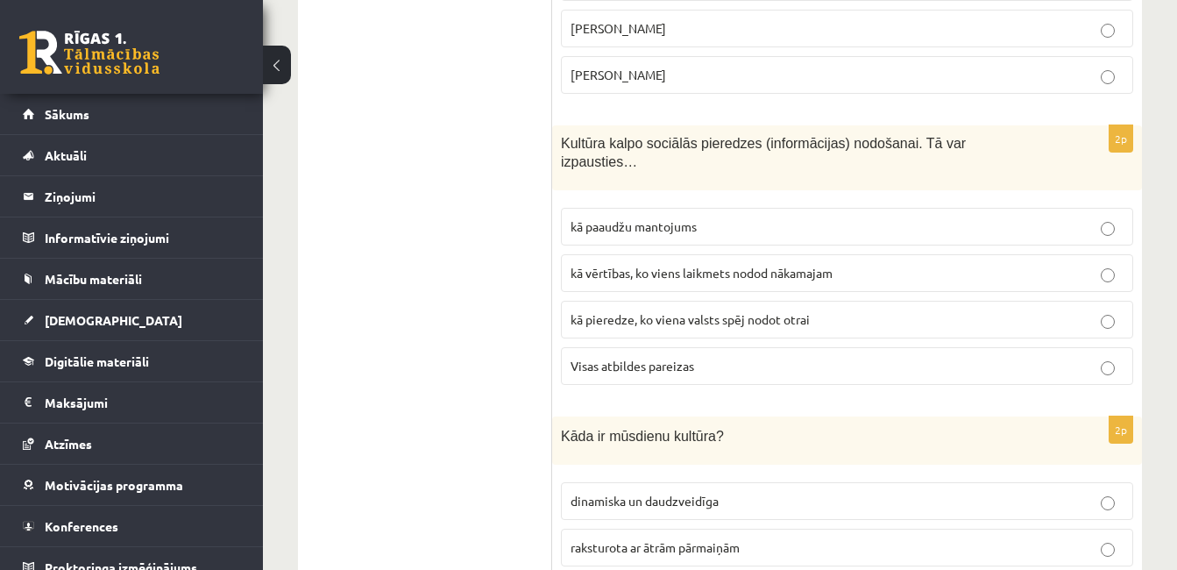
scroll to position [785, 0]
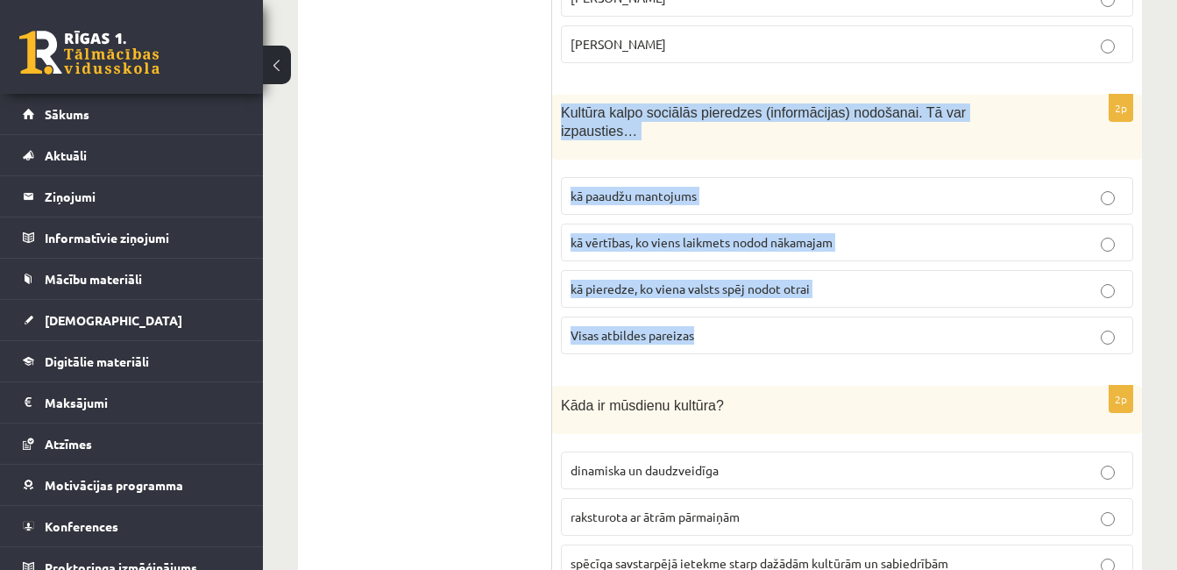
drag, startPoint x: 559, startPoint y: 110, endPoint x: 1019, endPoint y: 303, distance: 499.2
click at [1019, 303] on div "2p Kultūra kalpo sociālās pieredzes (informācijas) nodošanai. Tā var izpausties…" at bounding box center [847, 231] width 590 height 273
copy div "Kultūra kalpo sociālās pieredzes (informācijas) nodošanai. Tā var izpausties… k…"
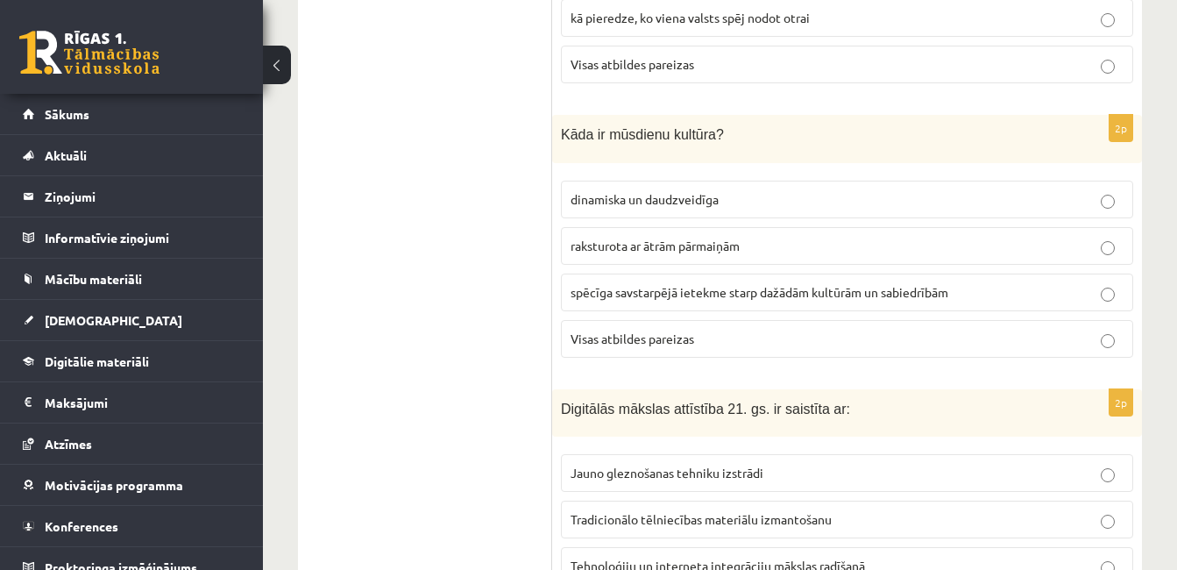
scroll to position [1136, 0]
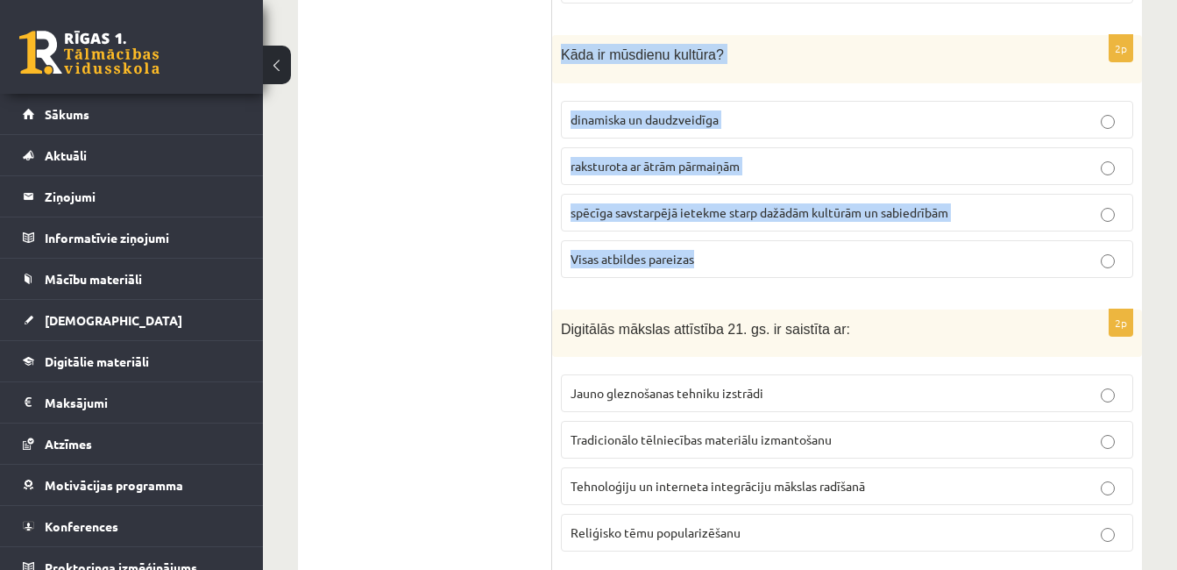
drag, startPoint x: 560, startPoint y: 38, endPoint x: 915, endPoint y: 240, distance: 408.6
click at [915, 240] on div "2p Kāda ir mūsdienu kultūra? dinamiska un daudzveidīga raksturota ar ātrām pārm…" at bounding box center [847, 163] width 590 height 257
copy div "Kāda ir mūsdienu kultūra? dinamiska un daudzveidīga raksturota ar ātrām pārmaiņ…"
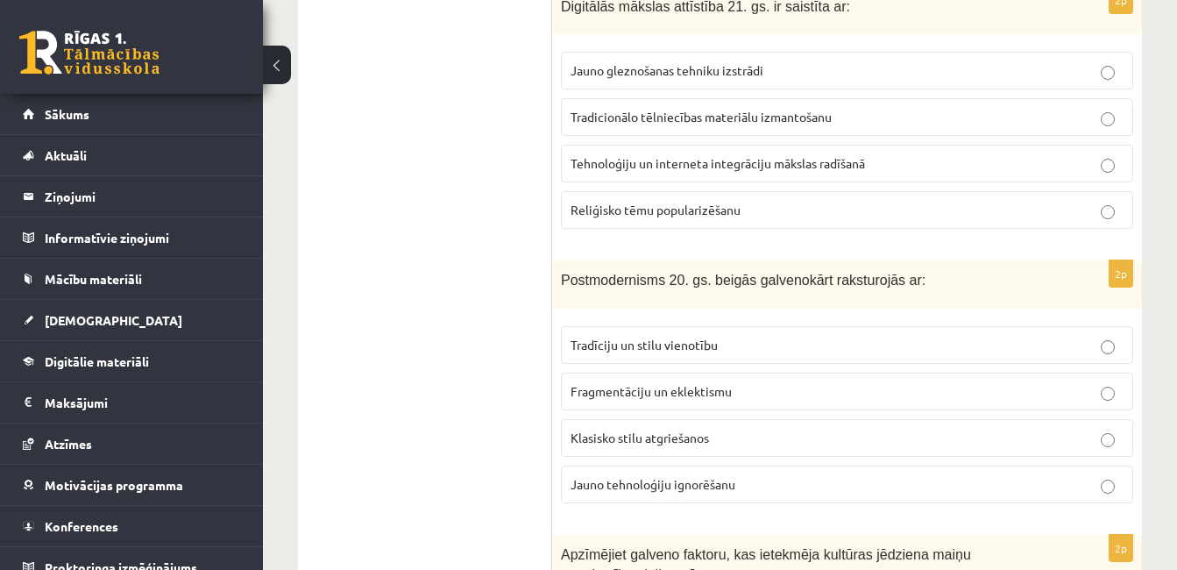
scroll to position [1486, 0]
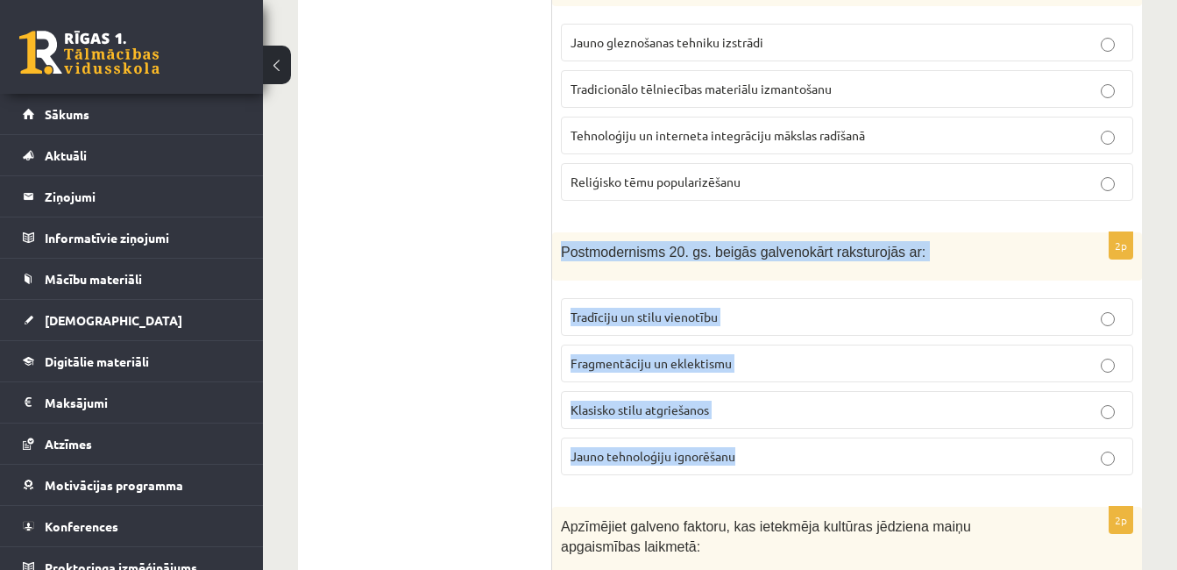
drag, startPoint x: 562, startPoint y: 231, endPoint x: 943, endPoint y: 456, distance: 442.3
click at [943, 456] on div "2p Postmodernisms 20. gs. beigās galvenokārt raksturojās ar: Tradīciju un stilu…" at bounding box center [847, 360] width 590 height 257
copy div "Postmodernisms 20. gs. beigās galvenokārt raksturojās ar: Tradīciju un stilu vi…"
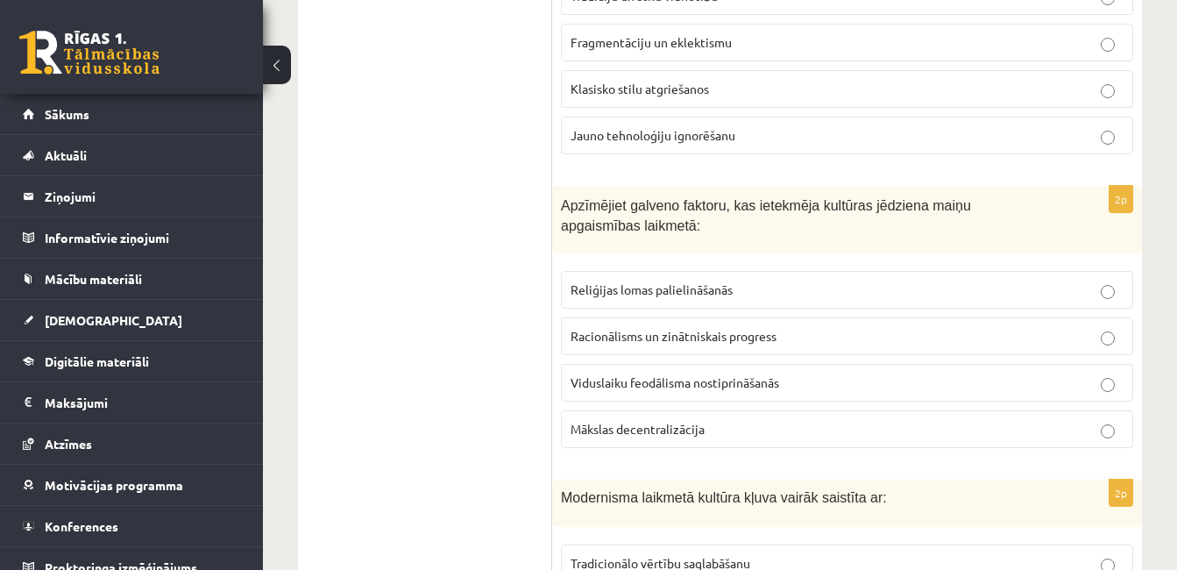
scroll to position [1837, 0]
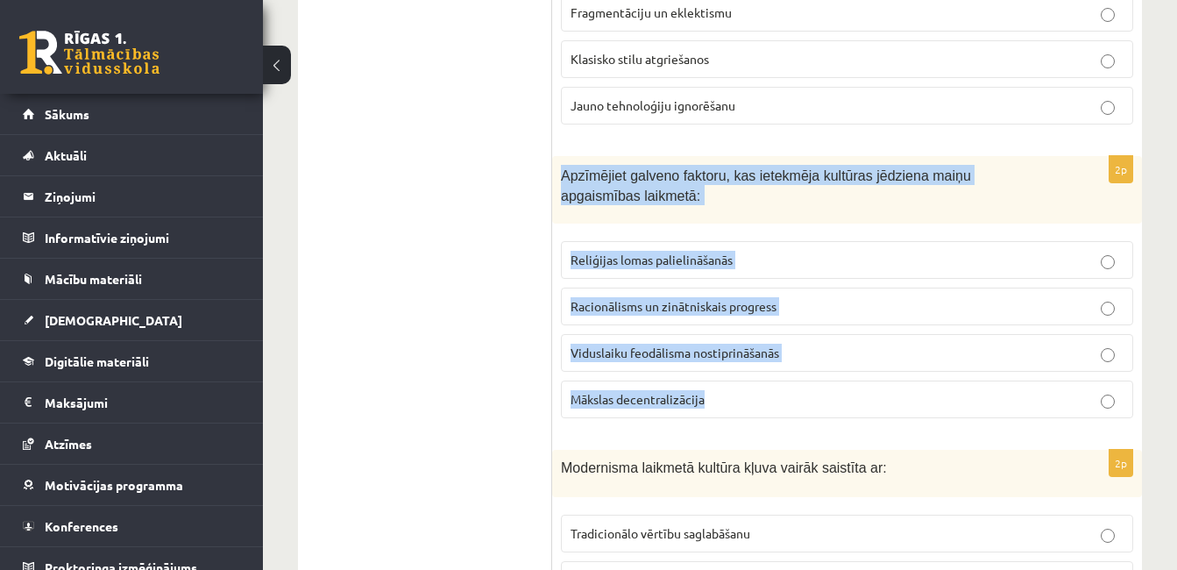
drag, startPoint x: 563, startPoint y: 155, endPoint x: 956, endPoint y: 378, distance: 451.3
click at [956, 378] on div "2p Apzīmējiet galveno faktoru, kas ietekmēja kultūras jēdziena maiņu apgaismība…" at bounding box center [847, 294] width 590 height 276
copy div "Apzīmējiet galveno faktoru, kas ietekmēja kultūras jēdziena maiņu apgaismības l…"
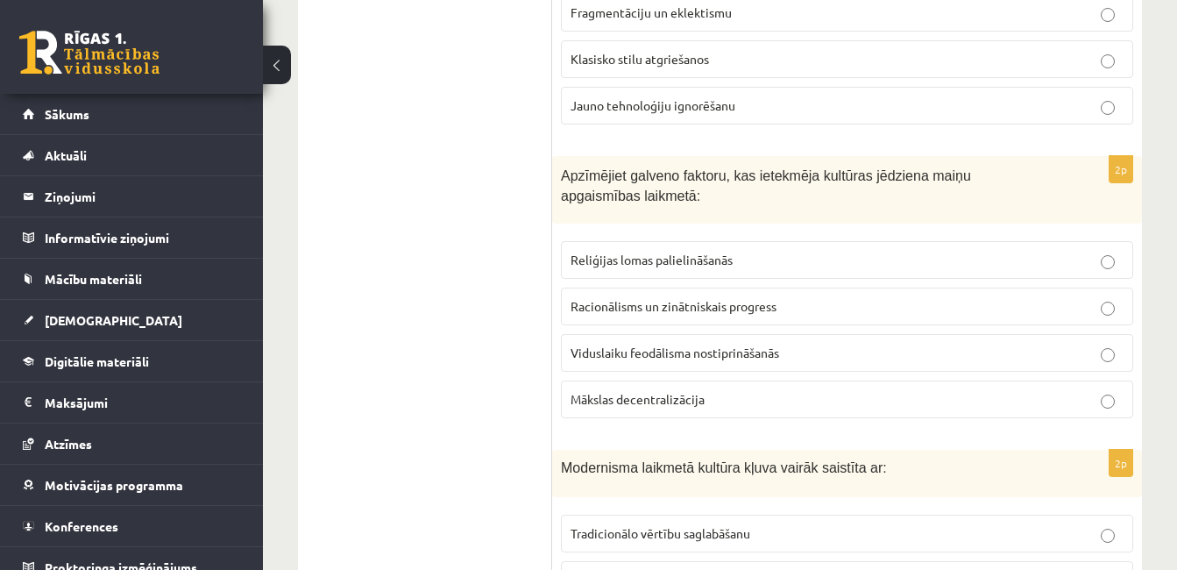
drag, startPoint x: 263, startPoint y: 357, endPoint x: 491, endPoint y: 309, distance: 232.7
click at [264, 357] on div "Kultūra un māksla I (vizuālā māksla) 1. ieskaite 10.b1 klase , Linda Kalniņa (1…" at bounding box center [720, 472] width 914 height 4483
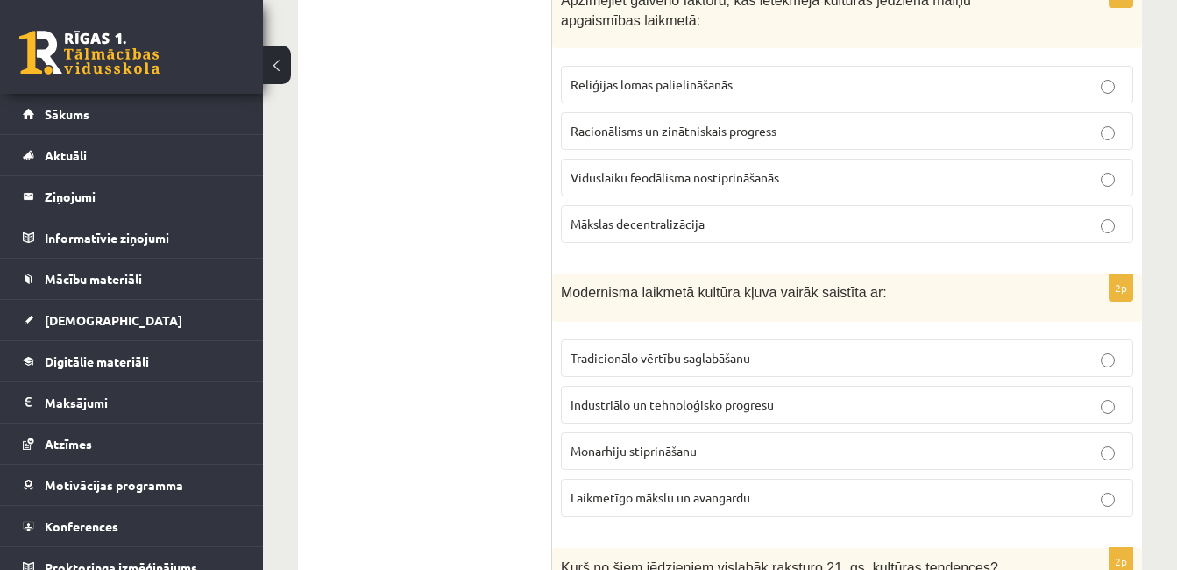
scroll to position [2100, 0]
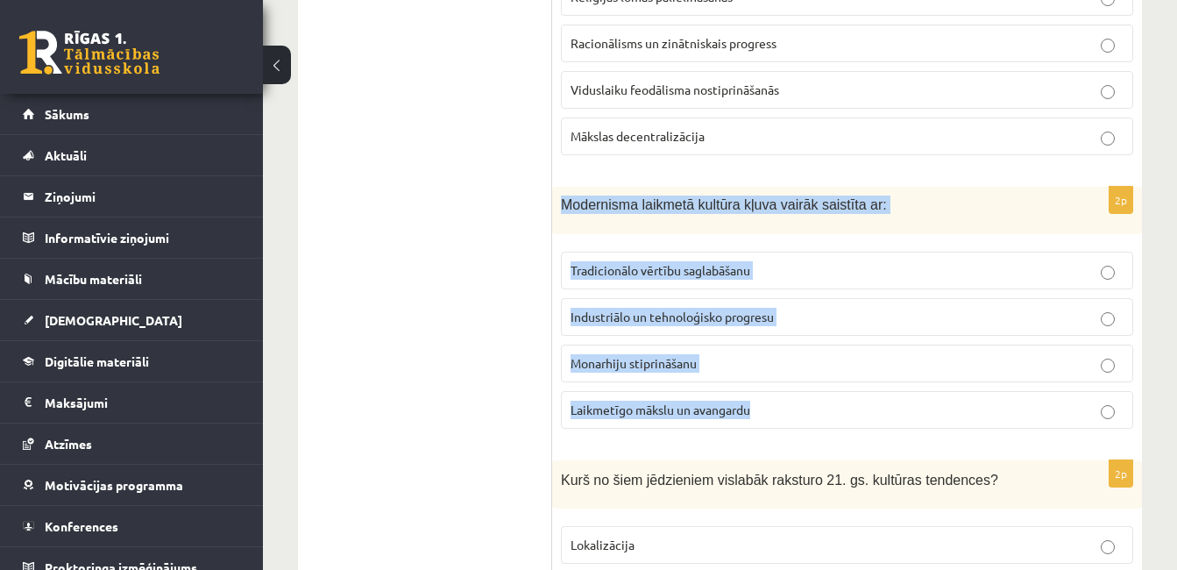
drag, startPoint x: 559, startPoint y: 184, endPoint x: 939, endPoint y: 380, distance: 428.0
click at [939, 380] on div "2p Modernisma laikmetā kultūra kļuva vairāk saistīta ar: Tradicionālo vērtību s…" at bounding box center [847, 315] width 590 height 256
copy div "Modernisma laikmetā kultūra kļuva vairāk saistīta ar: Tradicionālo vērtību sagl…"
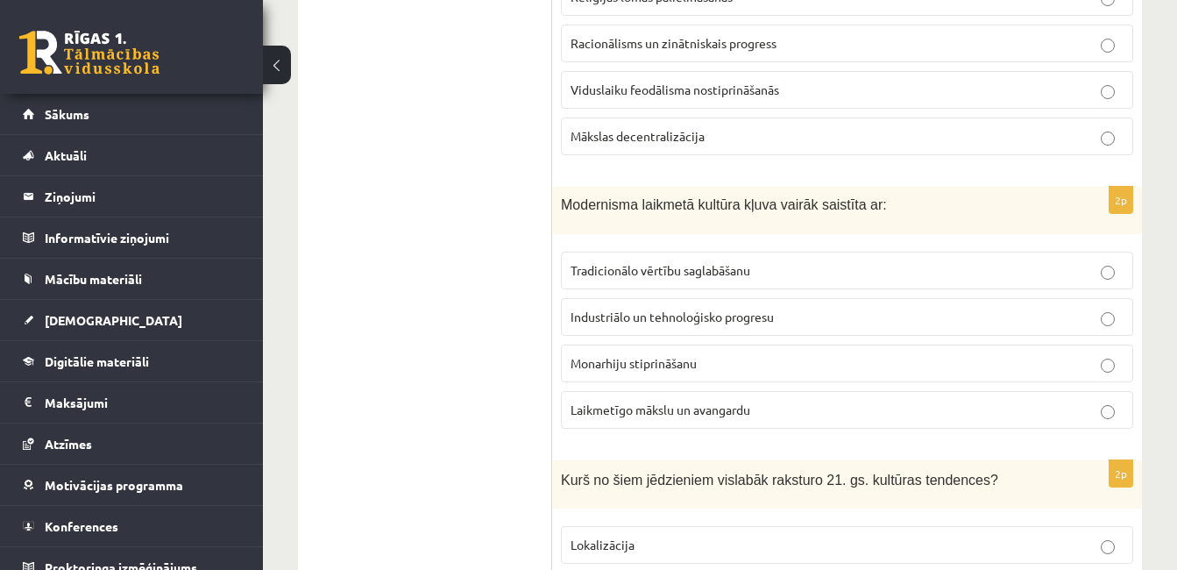
click at [461, 413] on ul "1. uzdevums 2. uzdevums 3. uzdevums 4. uzdevums 5. uzdevums" at bounding box center [433, 306] width 237 height 4183
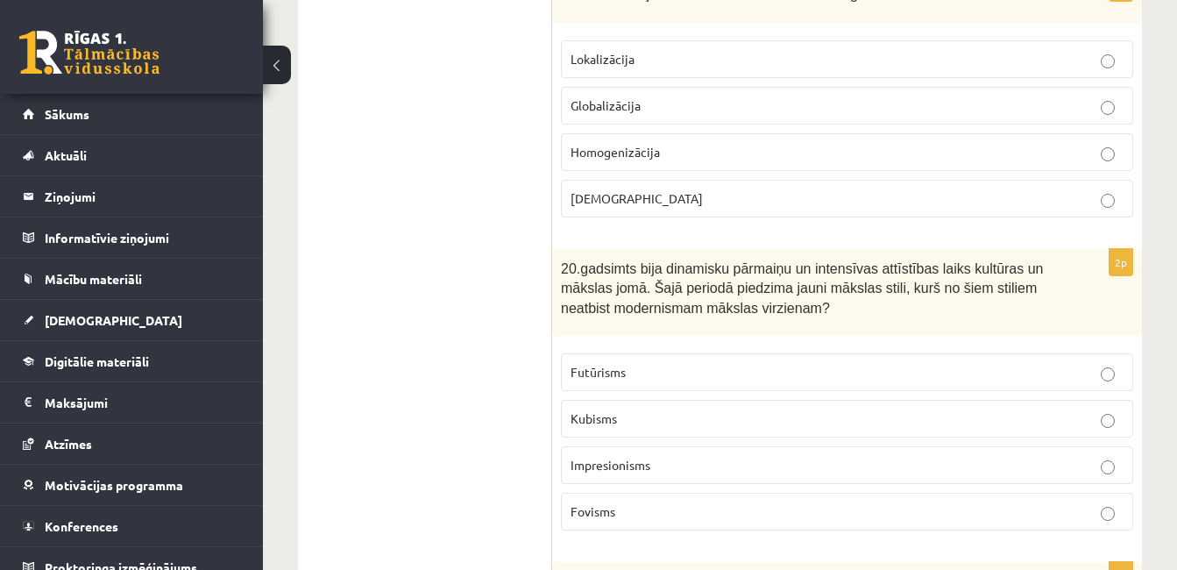
scroll to position [2625, 0]
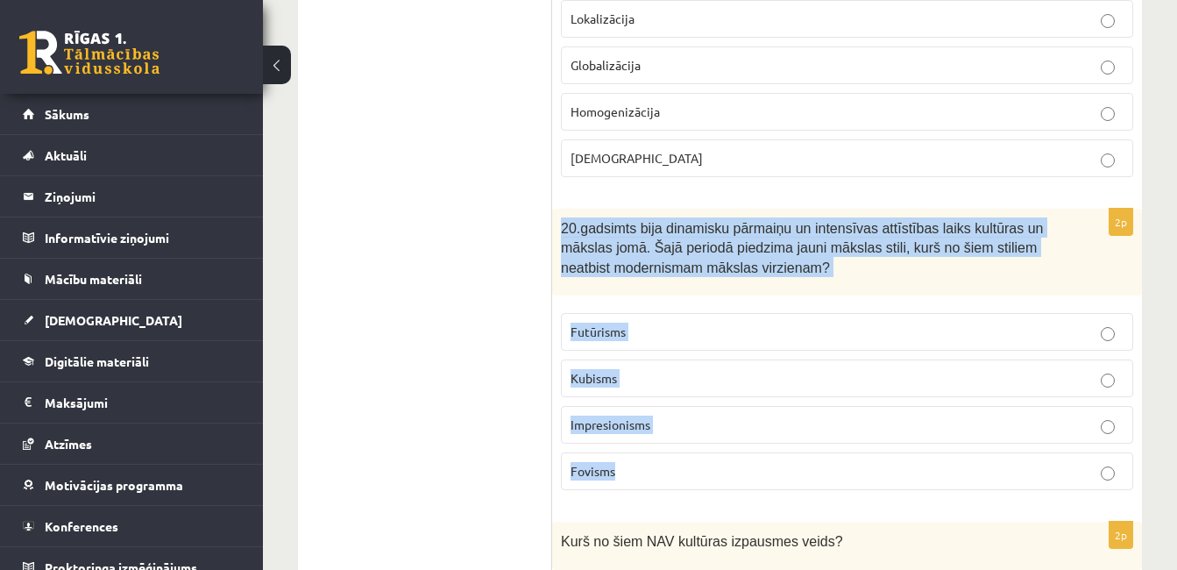
drag, startPoint x: 561, startPoint y: 205, endPoint x: 1036, endPoint y: 436, distance: 528.3
click at [1036, 436] on div "2p 20.gadsimts bija dinamisku pārmaiņu un intensīvas attīstības laiks kultūras …" at bounding box center [847, 357] width 590 height 296
copy div "20.gadsimts bija dinamisku pārmaiņu un intensīvas attīstības laiks kultūras un …"
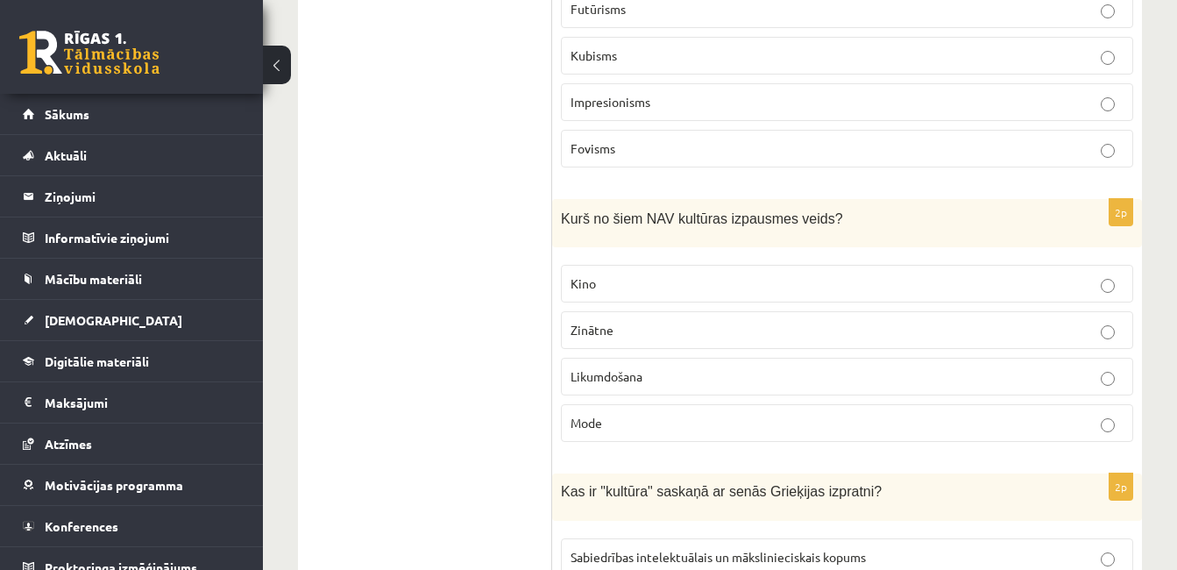
scroll to position [2976, 0]
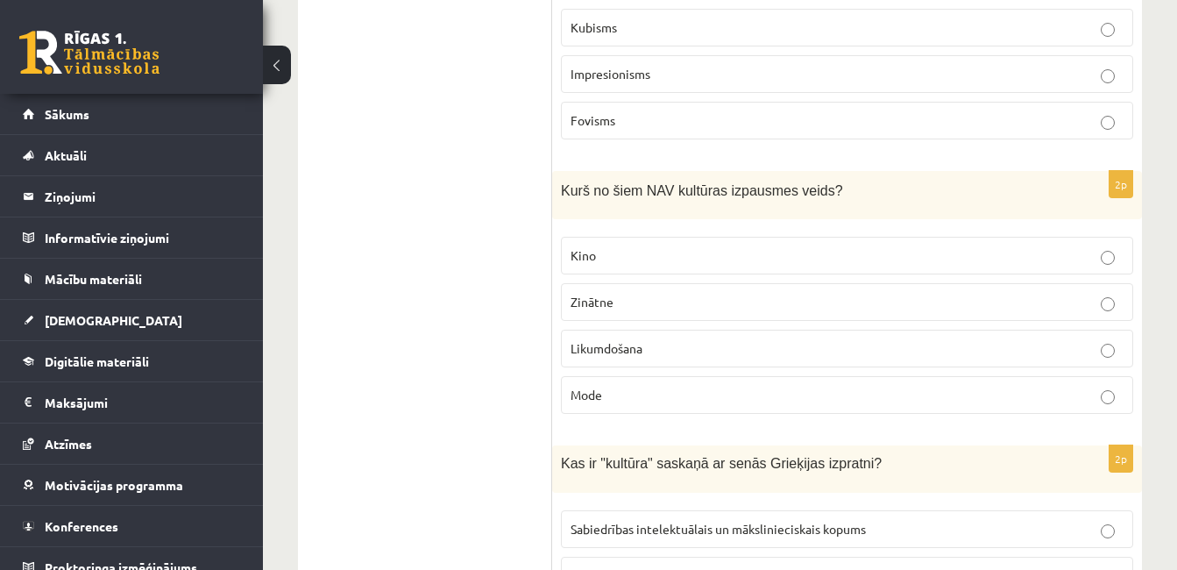
drag, startPoint x: 551, startPoint y: 174, endPoint x: 875, endPoint y: 295, distance: 345.2
drag, startPoint x: 459, startPoint y: 285, endPoint x: 502, endPoint y: 237, distance: 64.5
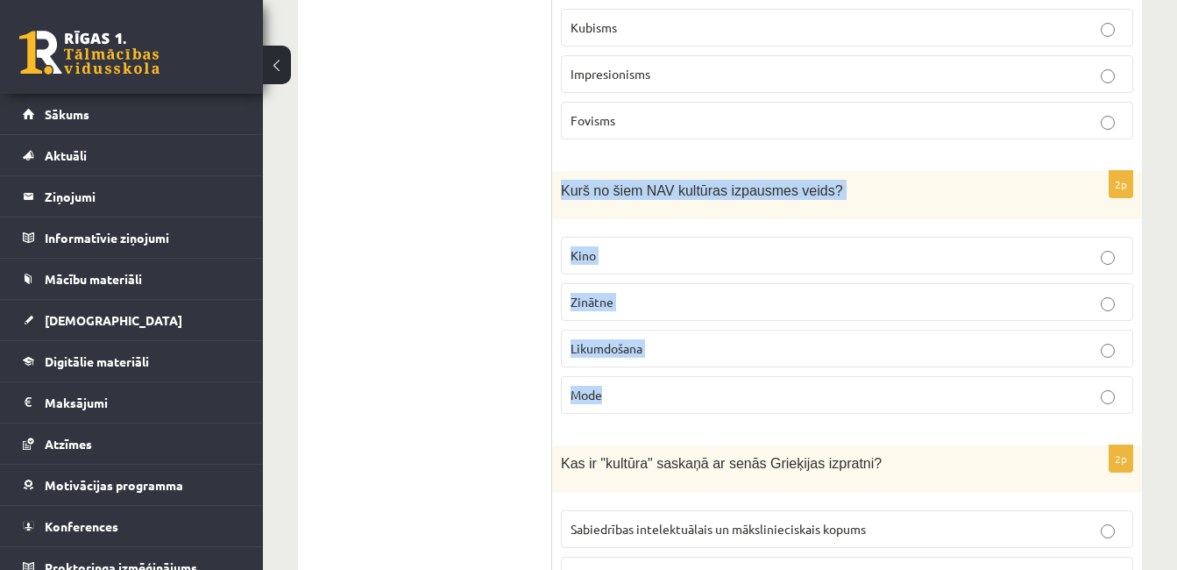
drag, startPoint x: 563, startPoint y: 173, endPoint x: 880, endPoint y: 372, distance: 374.2
click at [880, 372] on div "2p Kurš no šiem NAV kultūras izpausmes veids? Kino Zinātne Likumdošana Mode" at bounding box center [847, 299] width 590 height 257
copy div "Kurš no šiem NAV kultūras izpausmes veids? Kino Zinātne Likumdošana Mode"
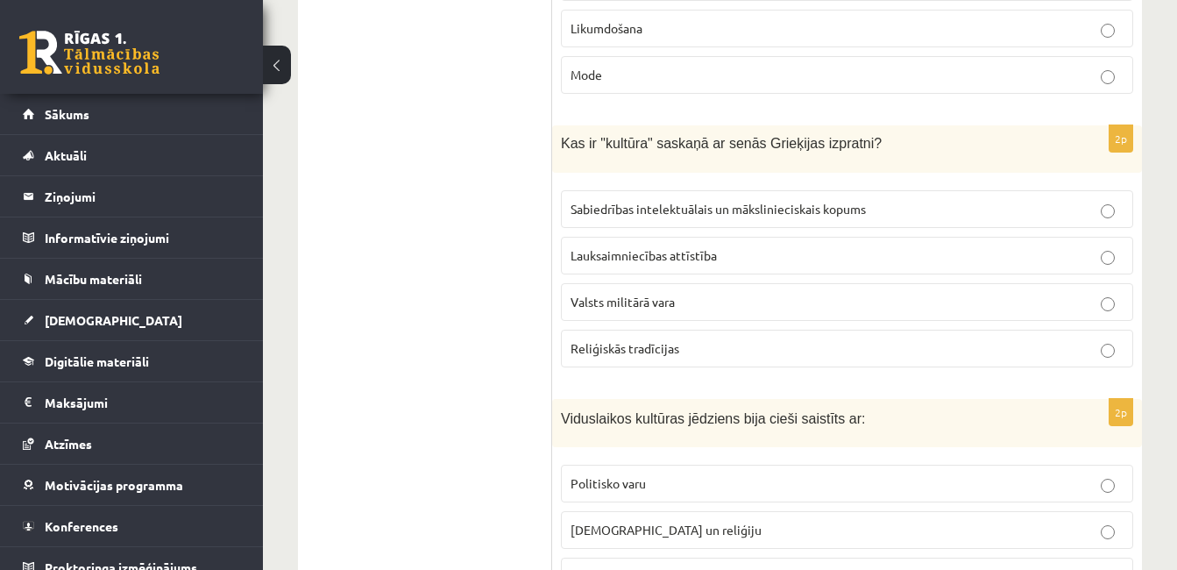
scroll to position [3326, 0]
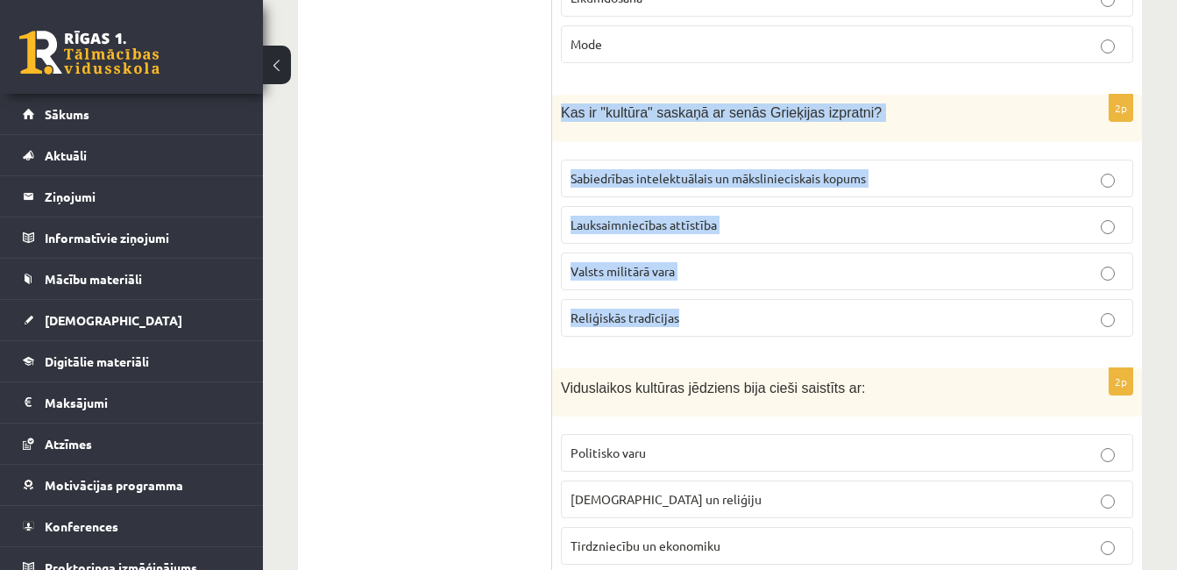
drag, startPoint x: 562, startPoint y: 92, endPoint x: 861, endPoint y: 287, distance: 357.8
click at [861, 287] on div "2p Kas ir "kultūra" saskaņā ar senās Grieķijas izpratni? Sabiedrības intelektuā…" at bounding box center [847, 223] width 590 height 256
copy div "Kas ir "kultūra" saskaņā ar senās Grieķijas izpratni? Sabiedrības intelektuālai…"
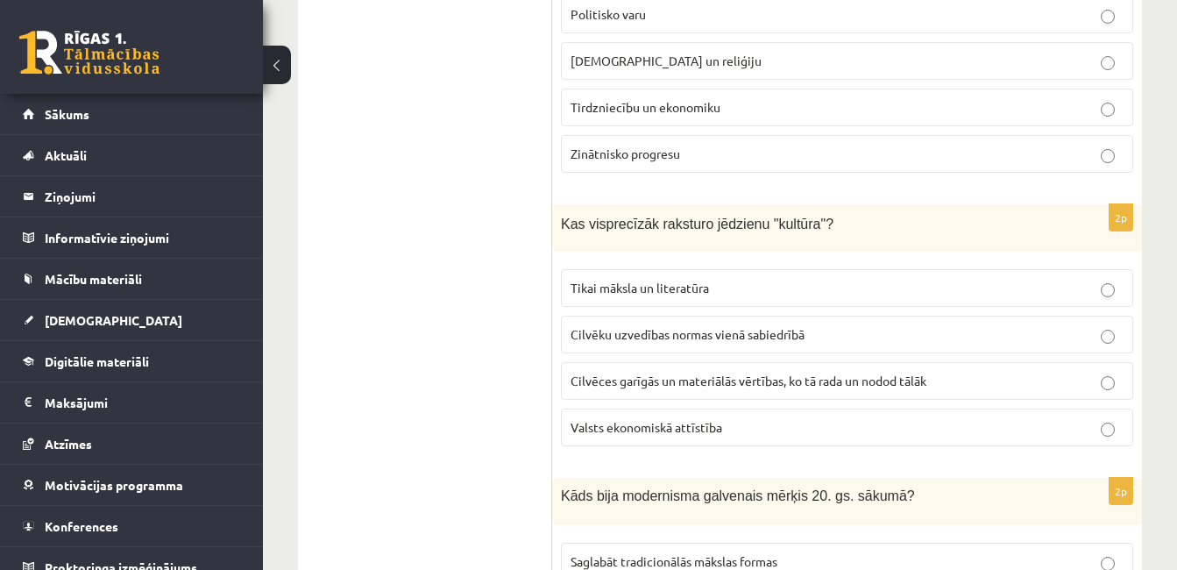
scroll to position [3852, 0]
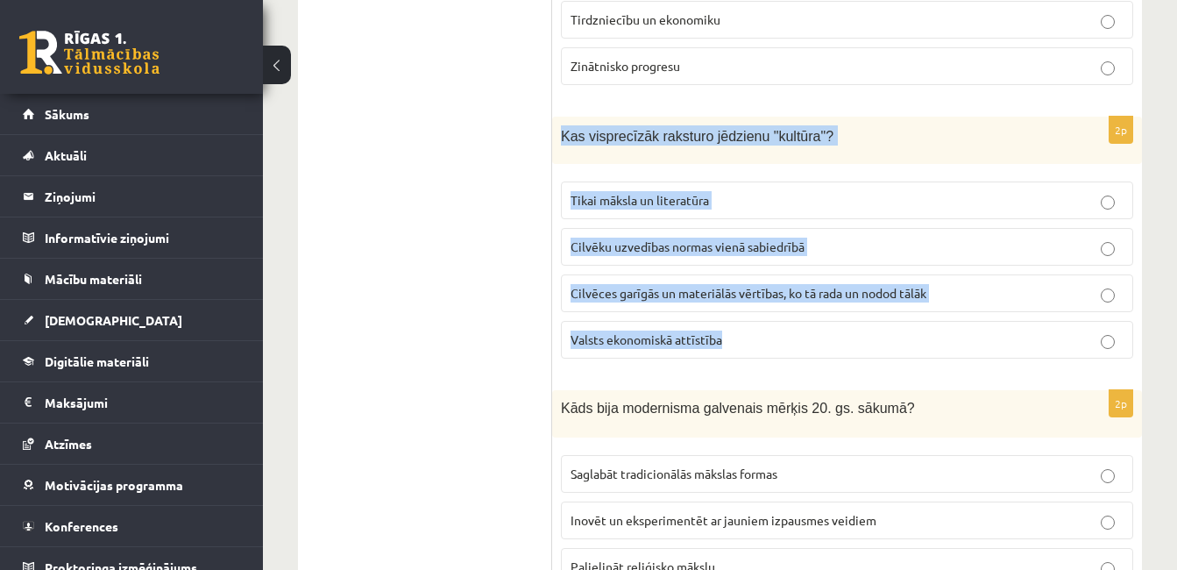
drag, startPoint x: 564, startPoint y: 113, endPoint x: 913, endPoint y: 321, distance: 405.9
click at [913, 321] on div "2p Kas visprecīzāk raksturo jēdzienu "kultūra"? Tikai māksla un literatūra Cilv…" at bounding box center [847, 245] width 590 height 257
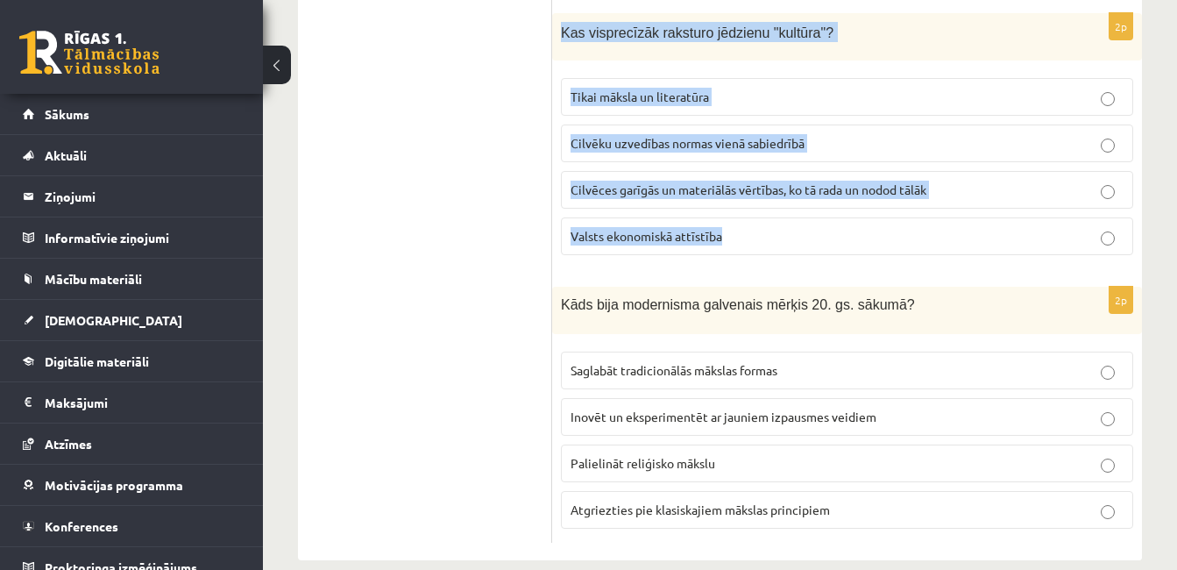
scroll to position [3963, 0]
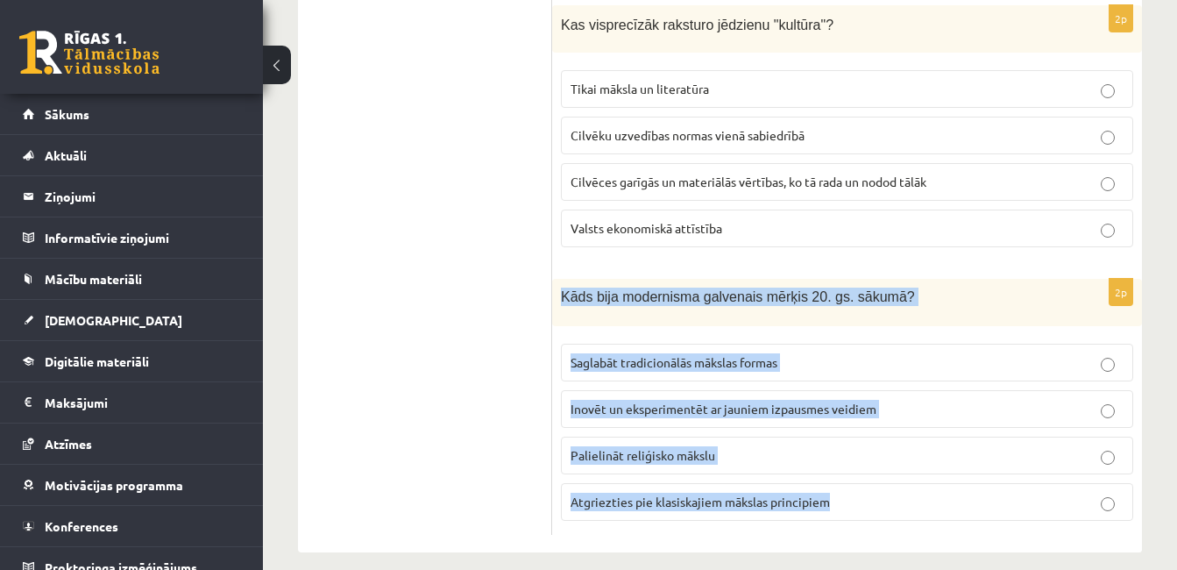
drag, startPoint x: 563, startPoint y: 279, endPoint x: 953, endPoint y: 488, distance: 442.6
click at [953, 488] on div "2p Kāds bija modernisma galvenais mērķis 20. gs. sākumā? Saglabāt tradicionālās…" at bounding box center [847, 407] width 590 height 256
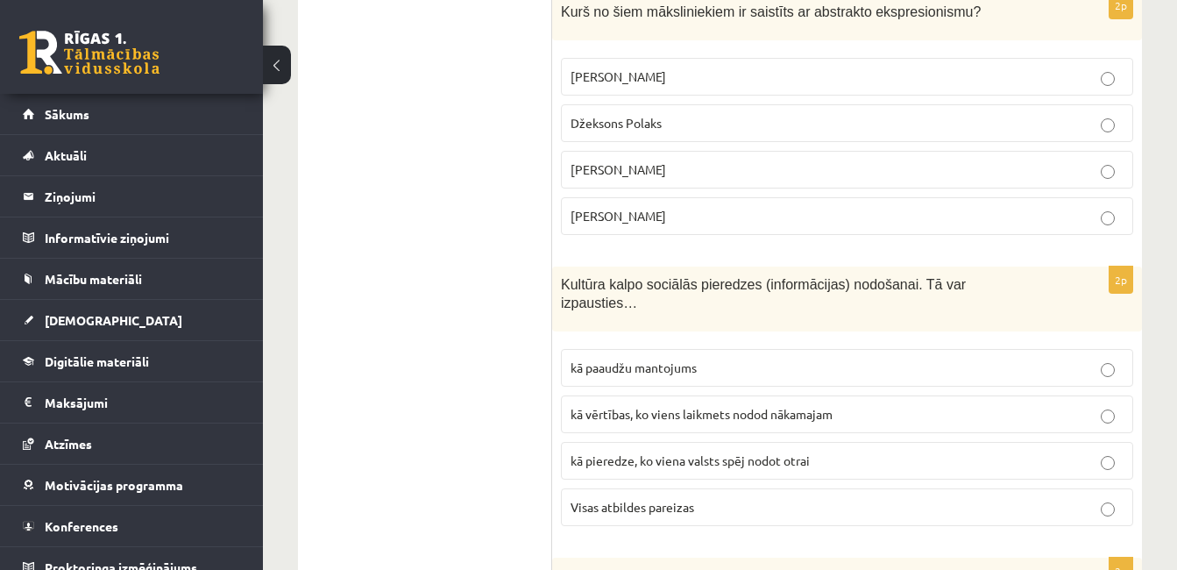
scroll to position [0, 0]
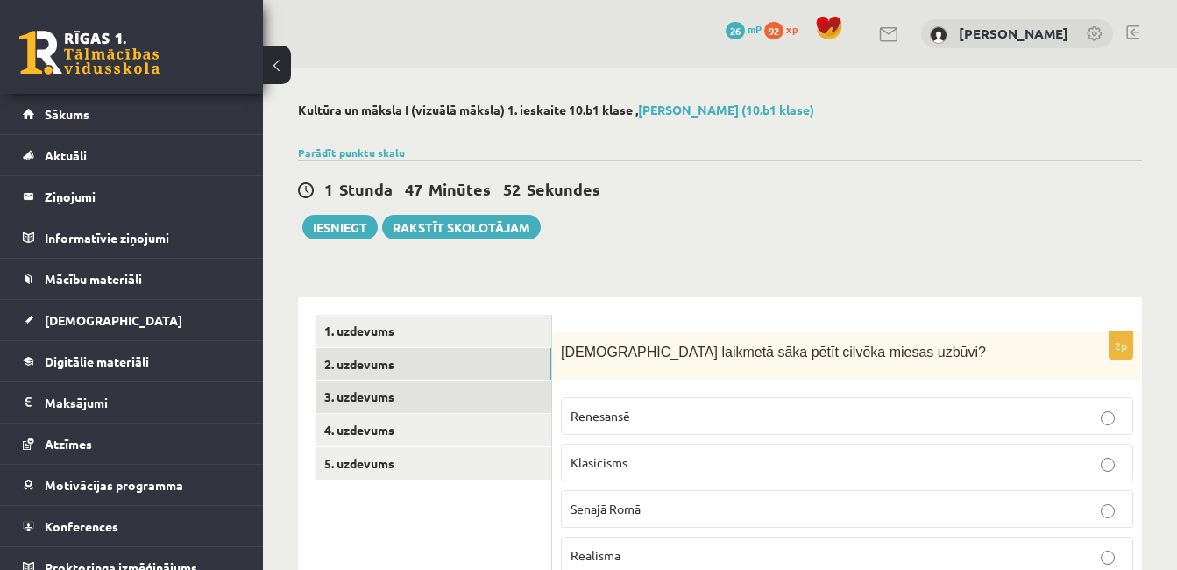
click at [377, 411] on link "3. uzdevums" at bounding box center [433, 396] width 236 height 32
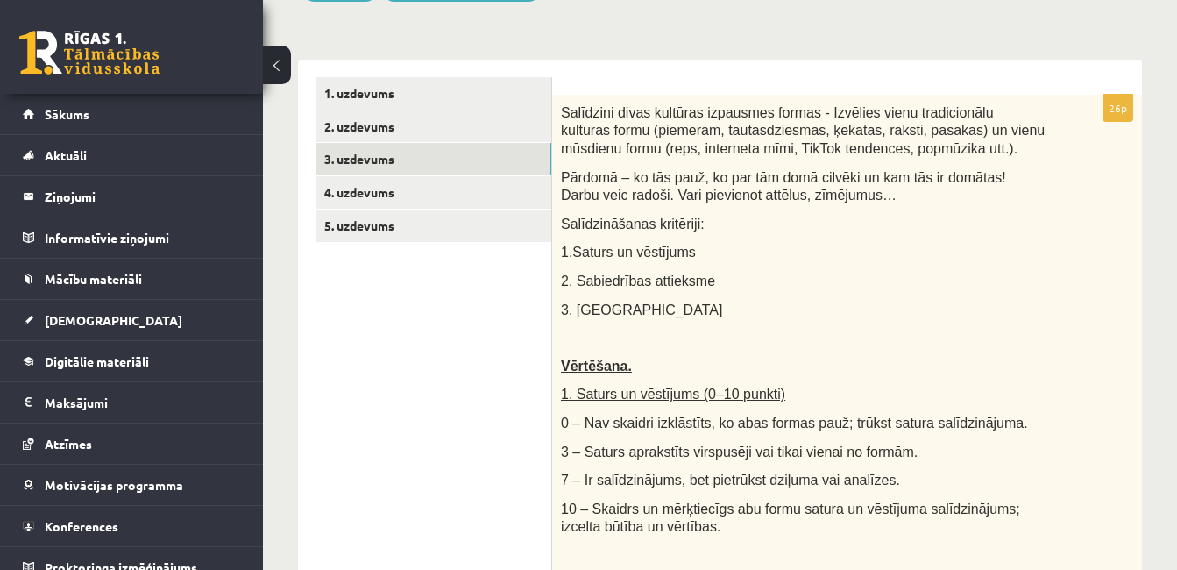
scroll to position [263, 0]
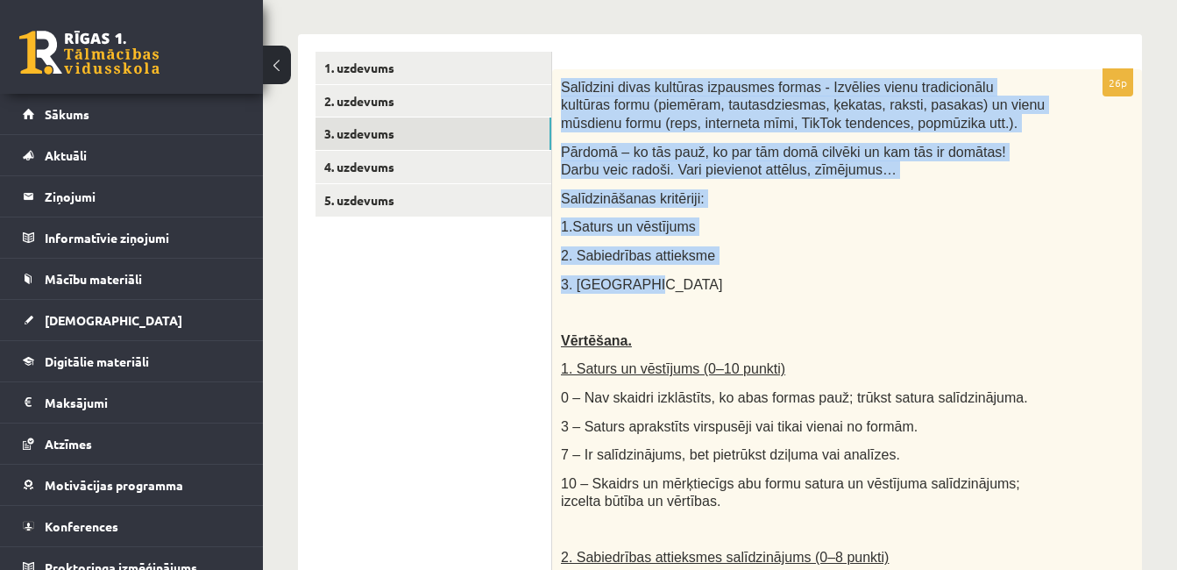
drag, startPoint x: 562, startPoint y: 86, endPoint x: 1016, endPoint y: 276, distance: 492.9
click at [1016, 276] on div "Salīdzini divas kultūras izpausmes formas - Izvēlies vienu tradicionālu kultūra…" at bounding box center [847, 563] width 590 height 988
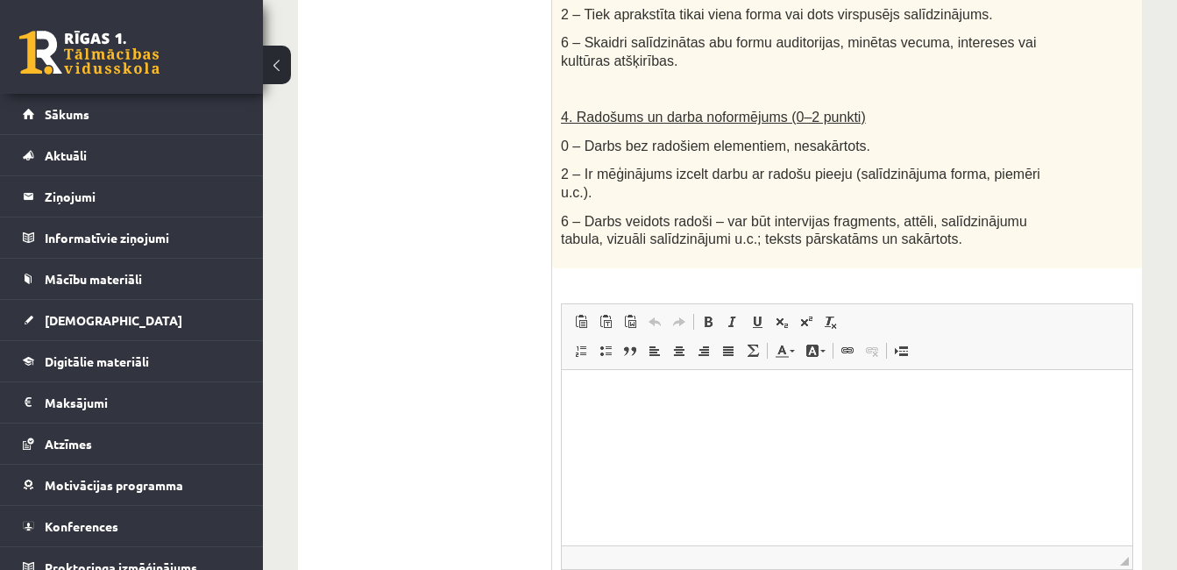
scroll to position [964, 0]
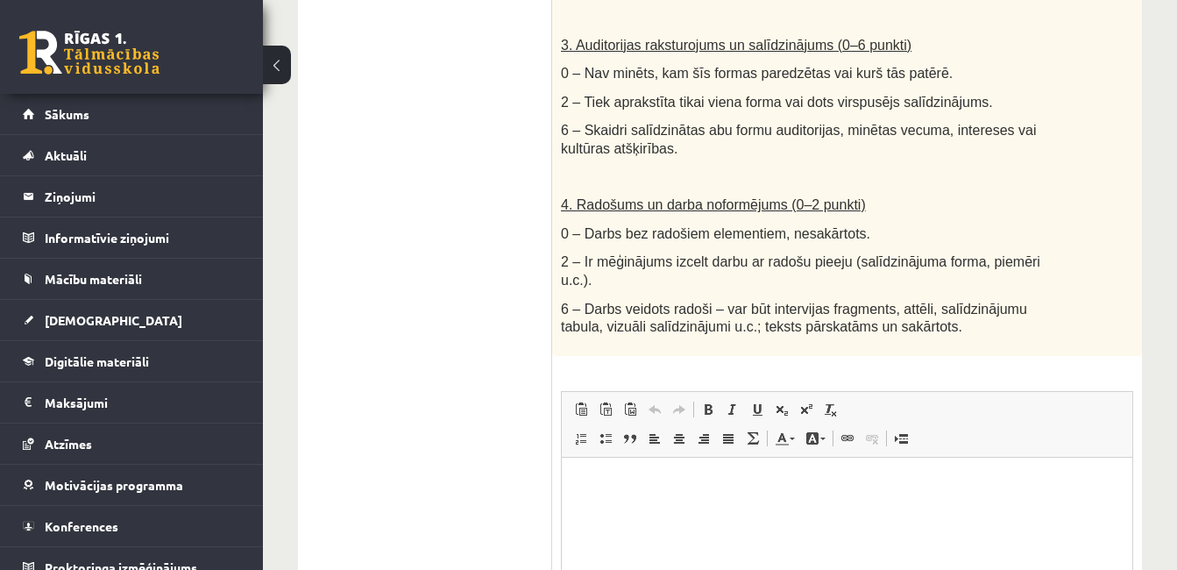
click at [700, 510] on html at bounding box center [847, 483] width 570 height 53
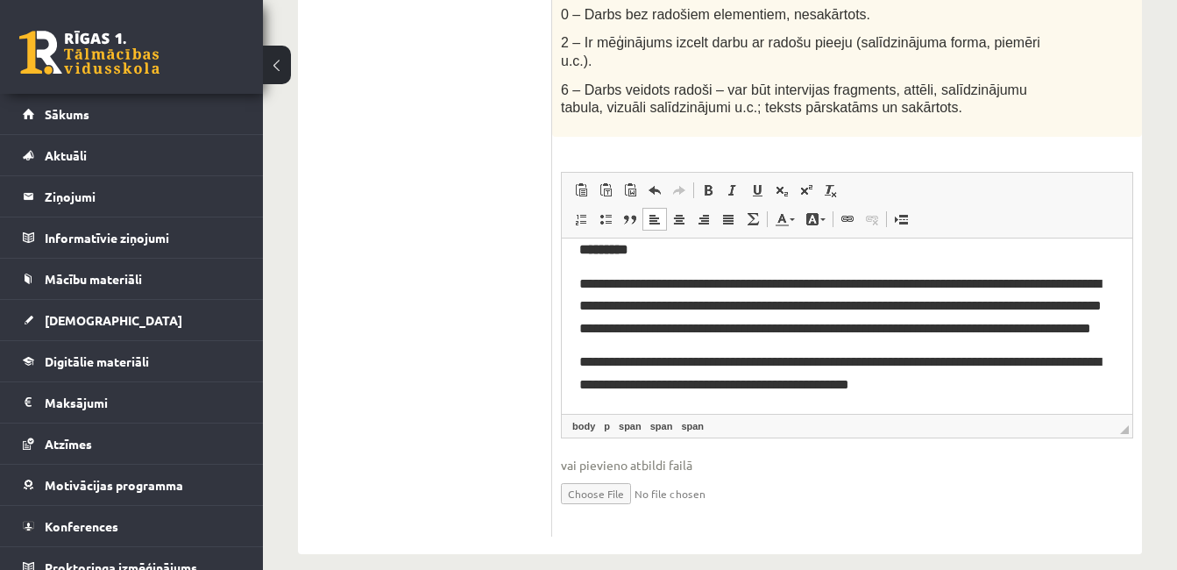
scroll to position [1186, 0]
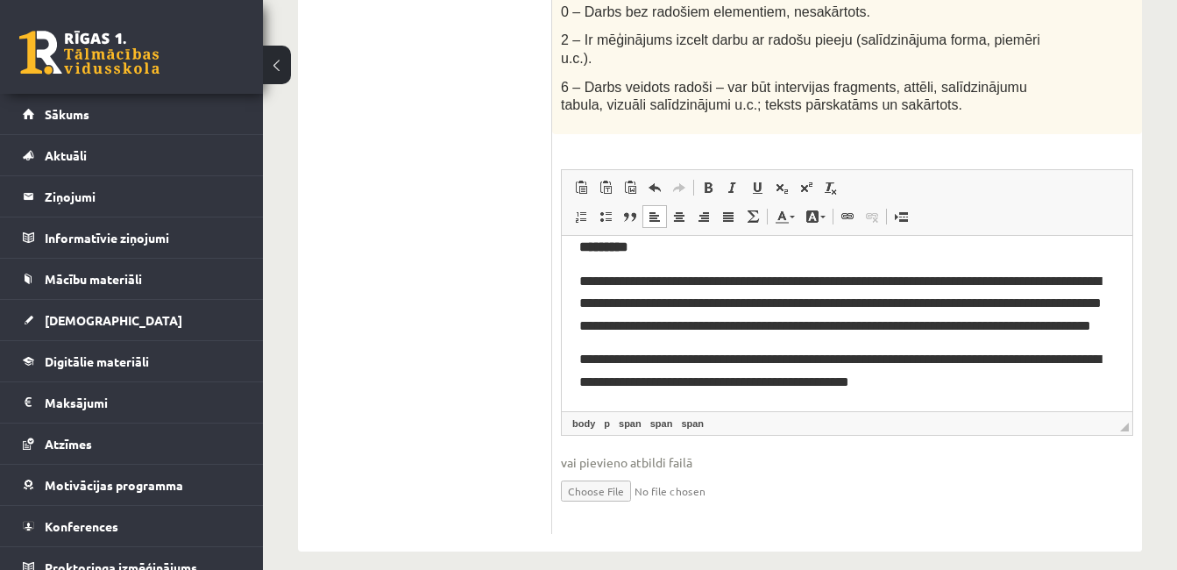
click at [614, 473] on input "file" at bounding box center [847, 489] width 572 height 36
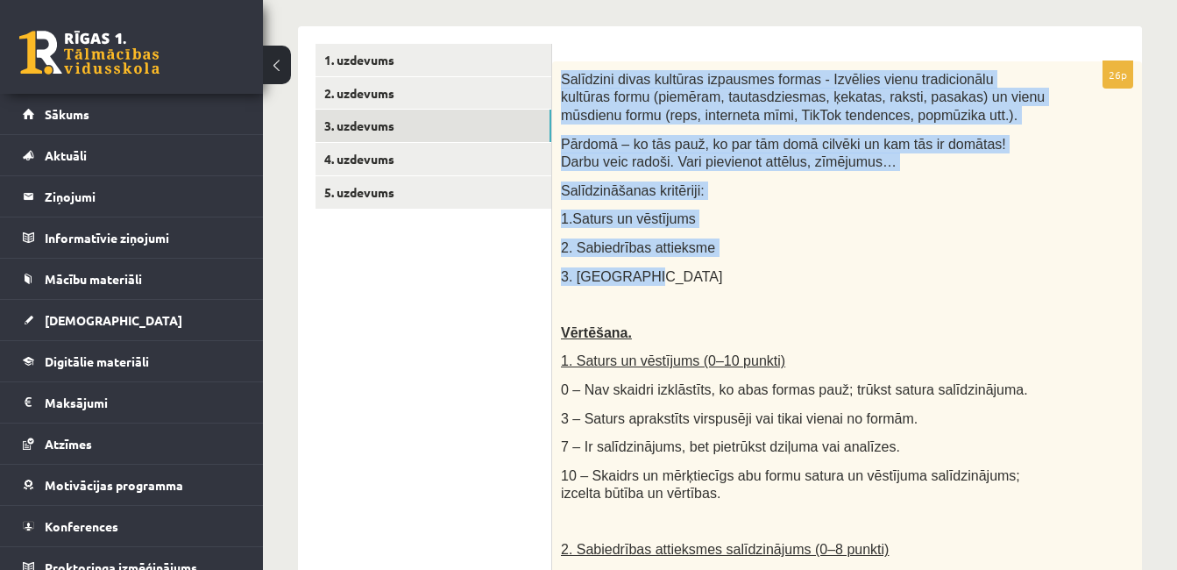
scroll to position [46, 0]
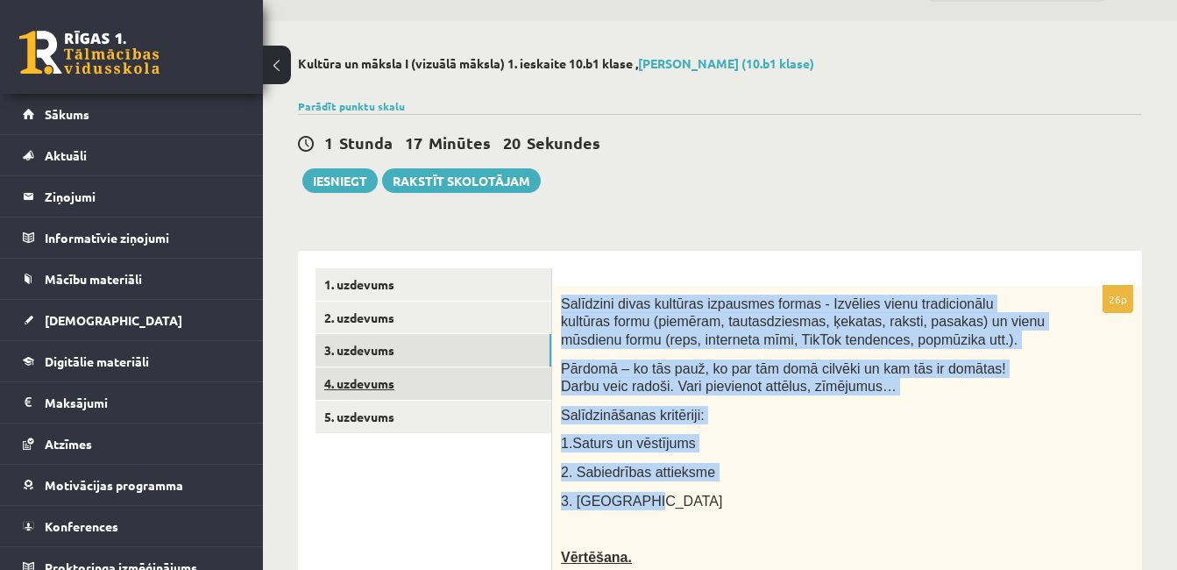
click at [392, 382] on link "4. uzdevums" at bounding box center [433, 383] width 236 height 32
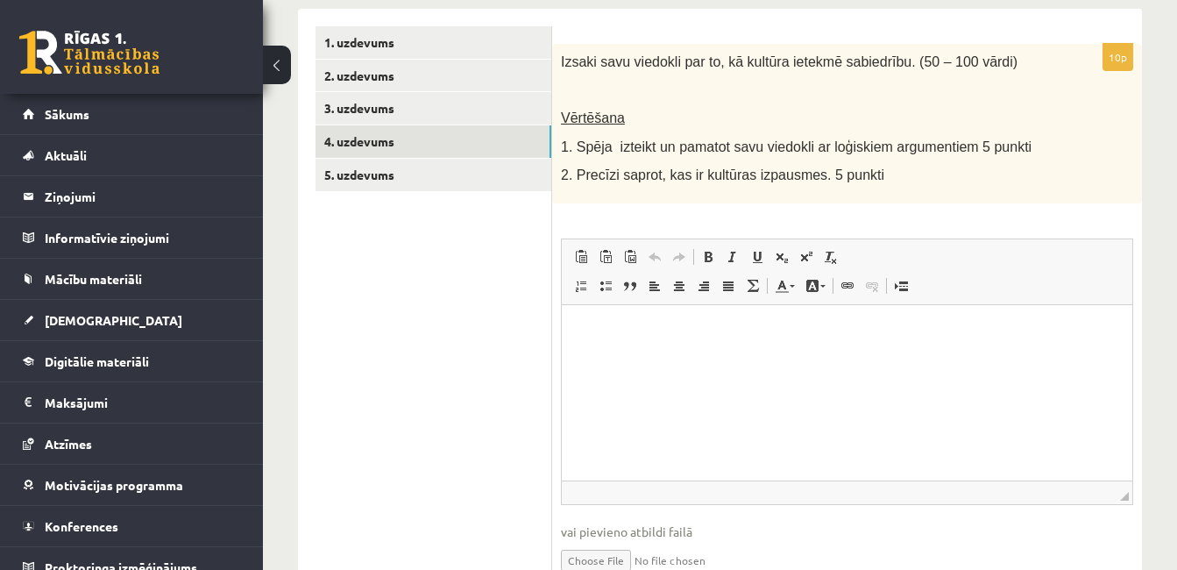
scroll to position [201, 0]
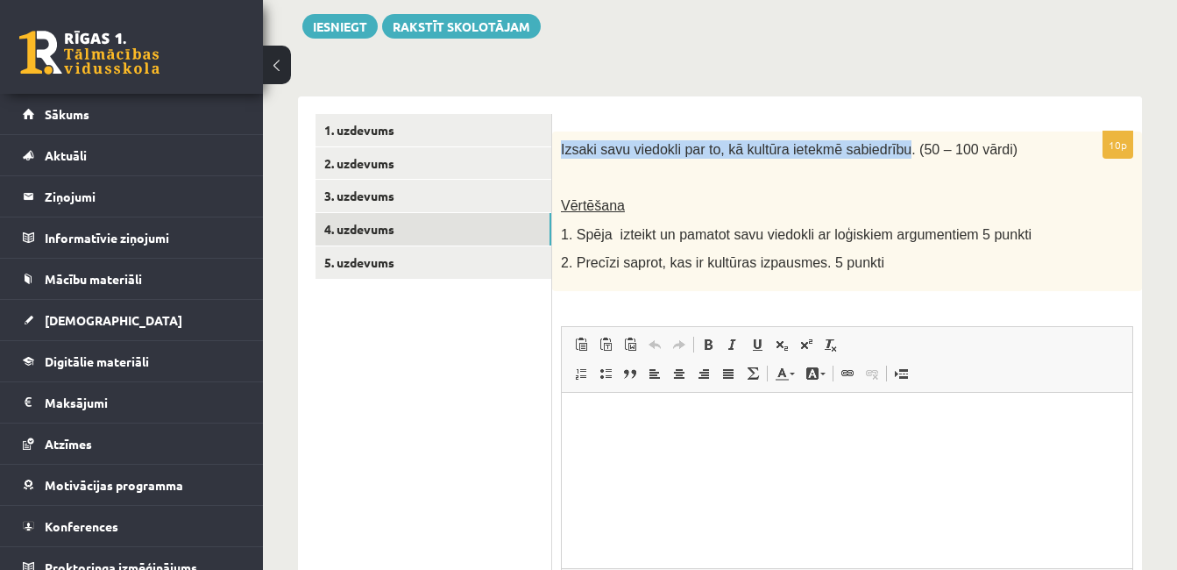
drag, startPoint x: 560, startPoint y: 145, endPoint x: 880, endPoint y: 150, distance: 319.9
click at [880, 150] on div "Izsaki savu viedokli par to, kā kultūra ietekmē sabiedrību. (50 – 100 vārdi) Vē…" at bounding box center [847, 210] width 590 height 159
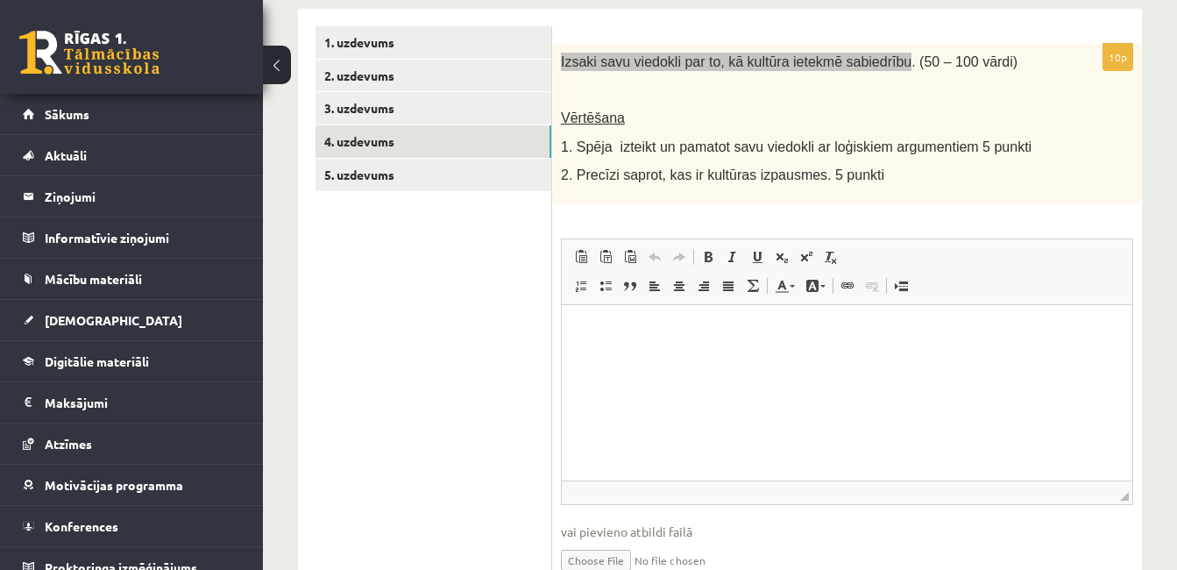
click at [713, 358] on html at bounding box center [847, 330] width 570 height 53
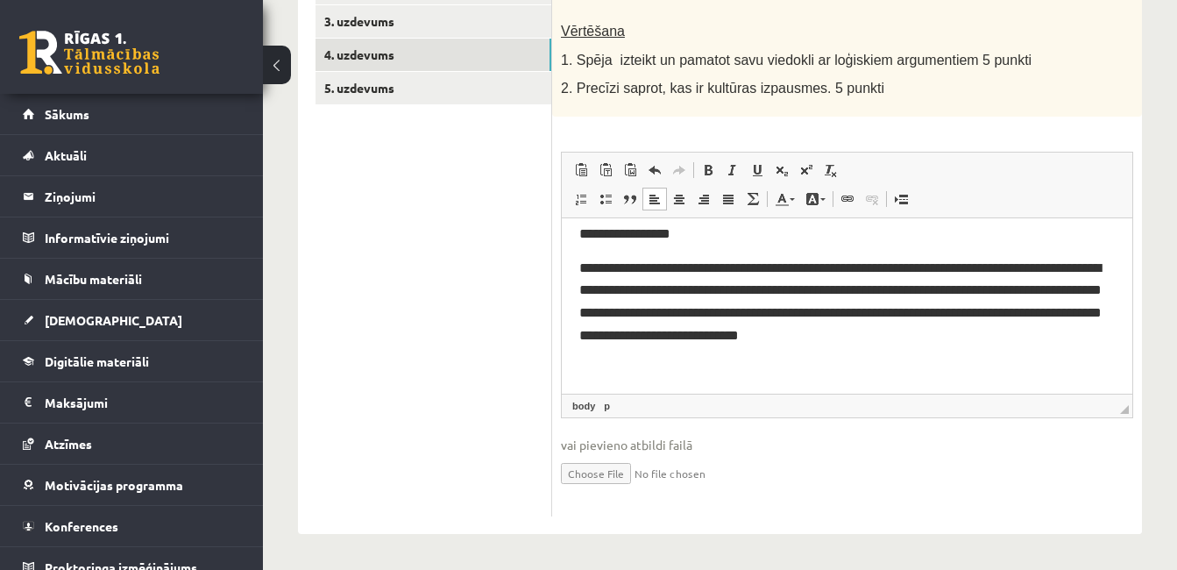
scroll to position [216, 0]
click at [387, 19] on link "3. uzdevums" at bounding box center [433, 21] width 236 height 32
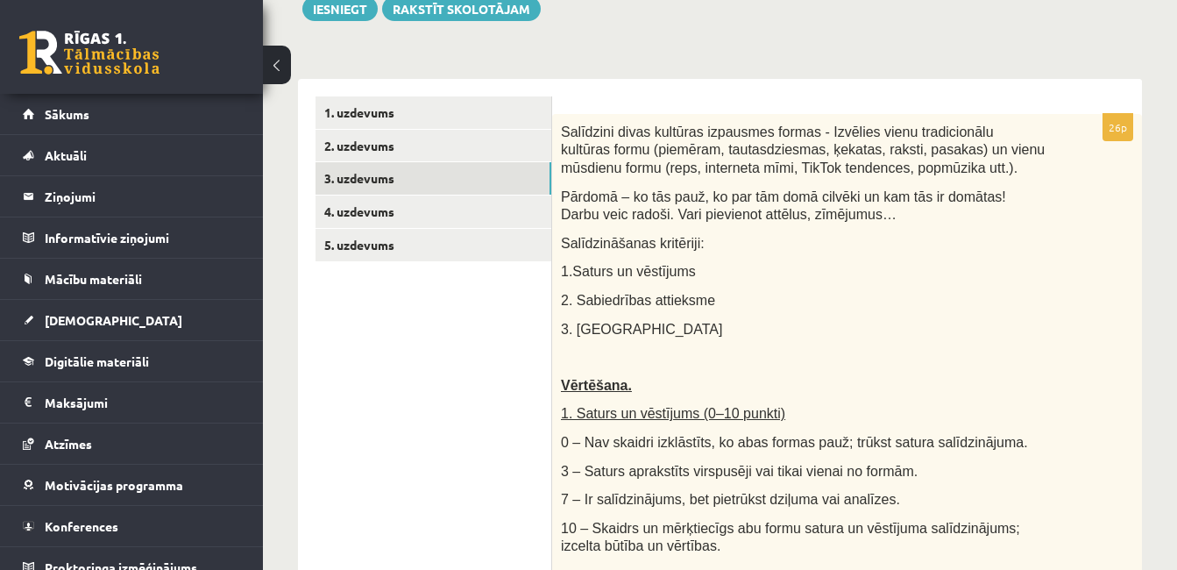
scroll to position [134, 0]
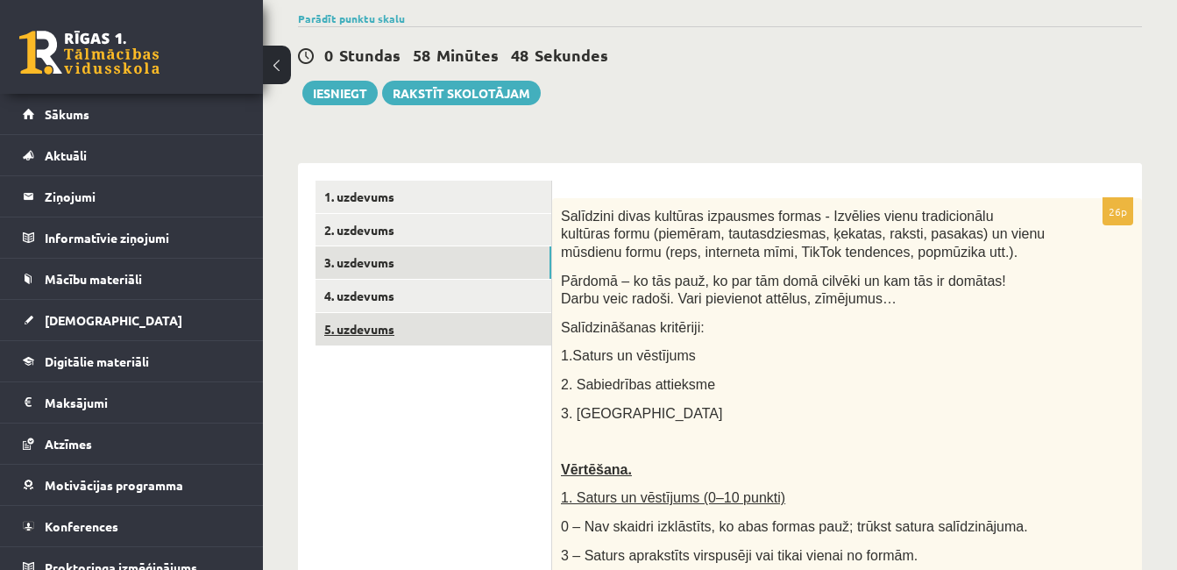
click at [405, 331] on link "5. uzdevums" at bounding box center [433, 329] width 236 height 32
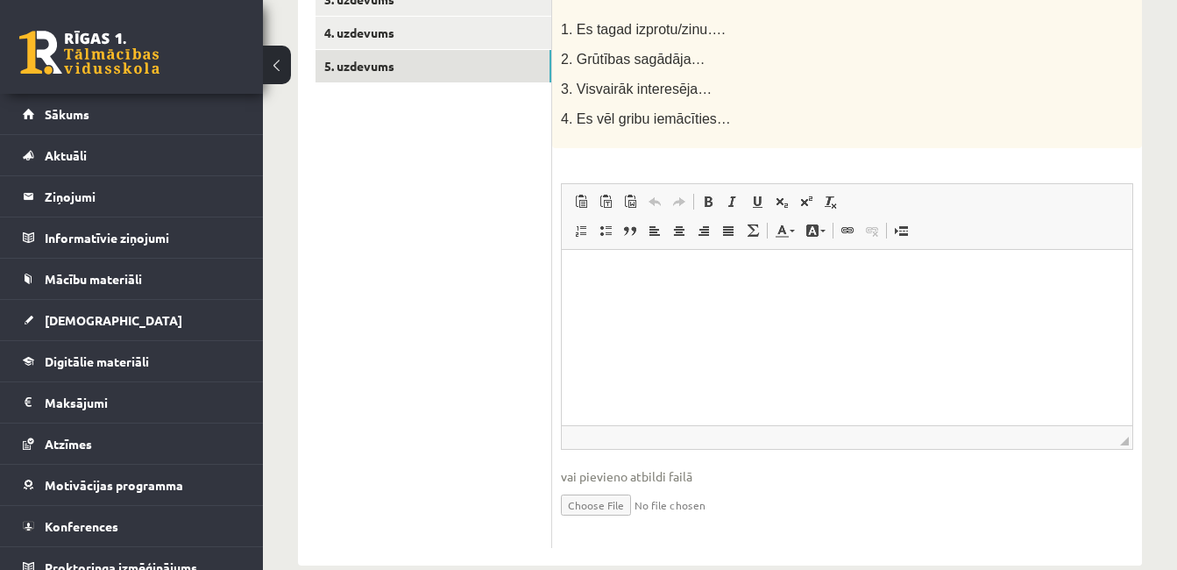
scroll to position [309, 0]
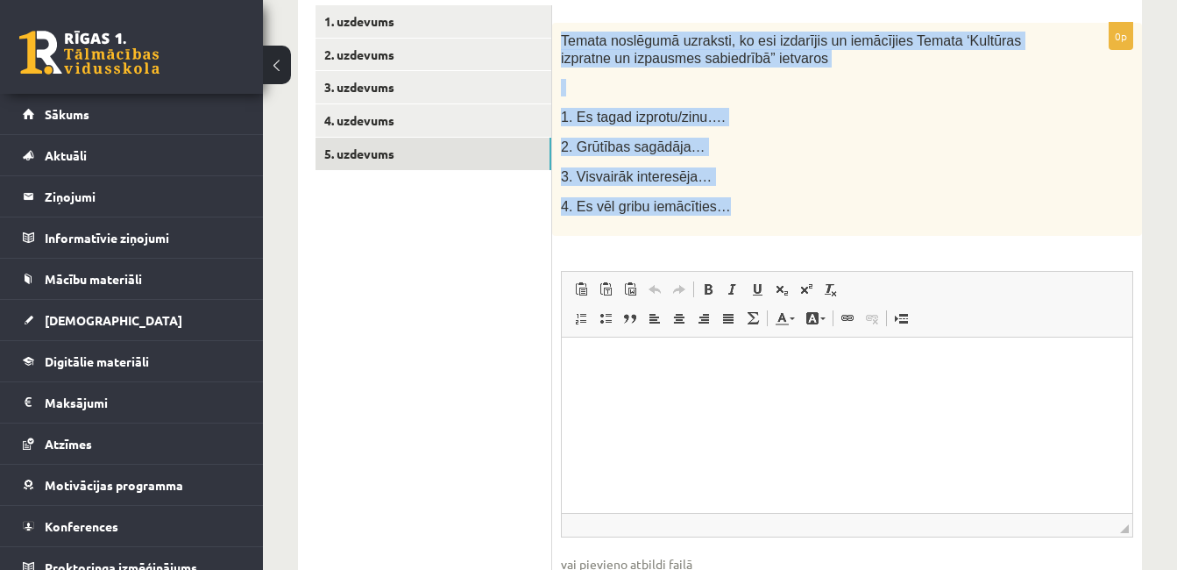
drag, startPoint x: 563, startPoint y: 38, endPoint x: 823, endPoint y: 217, distance: 316.2
click at [823, 217] on div "Temata noslēgumā uzraksti, ko esi izdarījis un iemācījies Temata ‘Kultūras izpr…" at bounding box center [847, 129] width 590 height 213
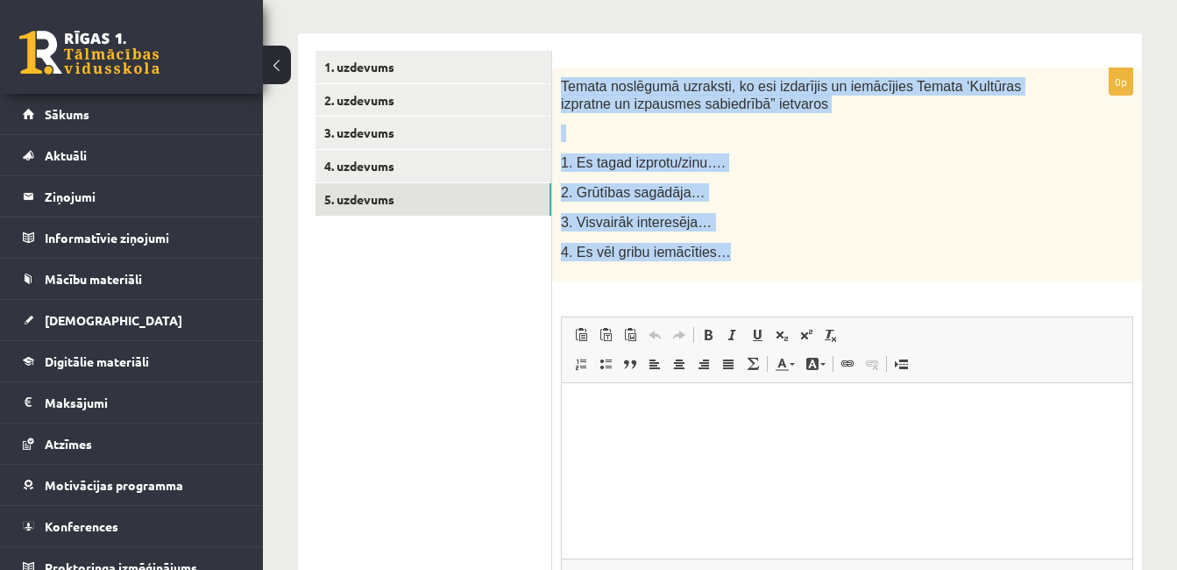
scroll to position [222, 0]
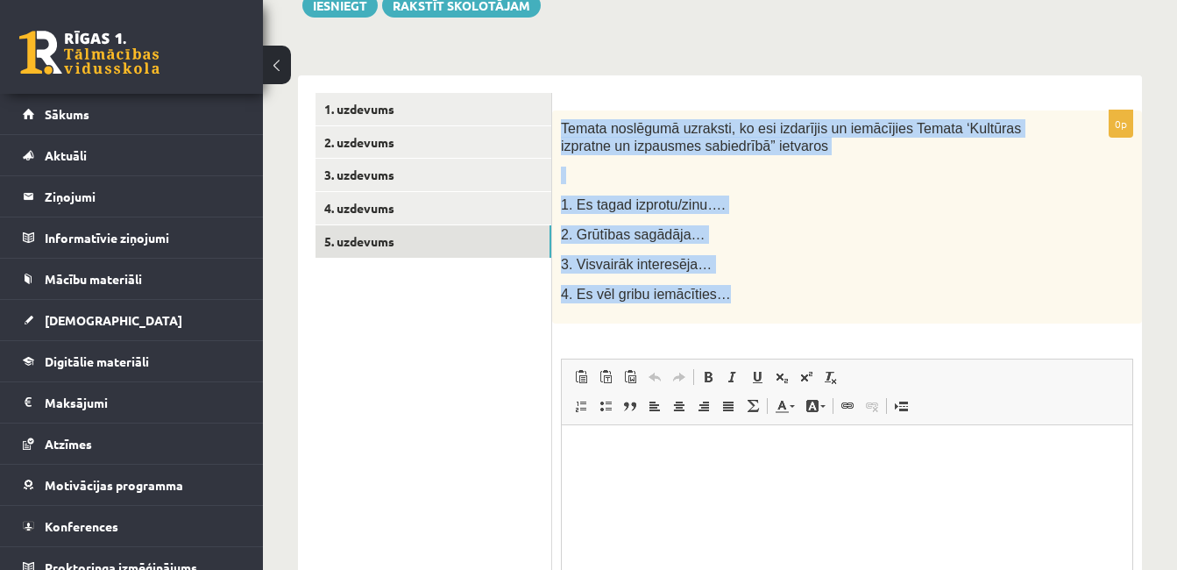
click at [911, 313] on div "Temata noslēgumā uzraksti, ko esi izdarījis un iemācījies Temata ‘Kultūras izpr…" at bounding box center [847, 216] width 590 height 213
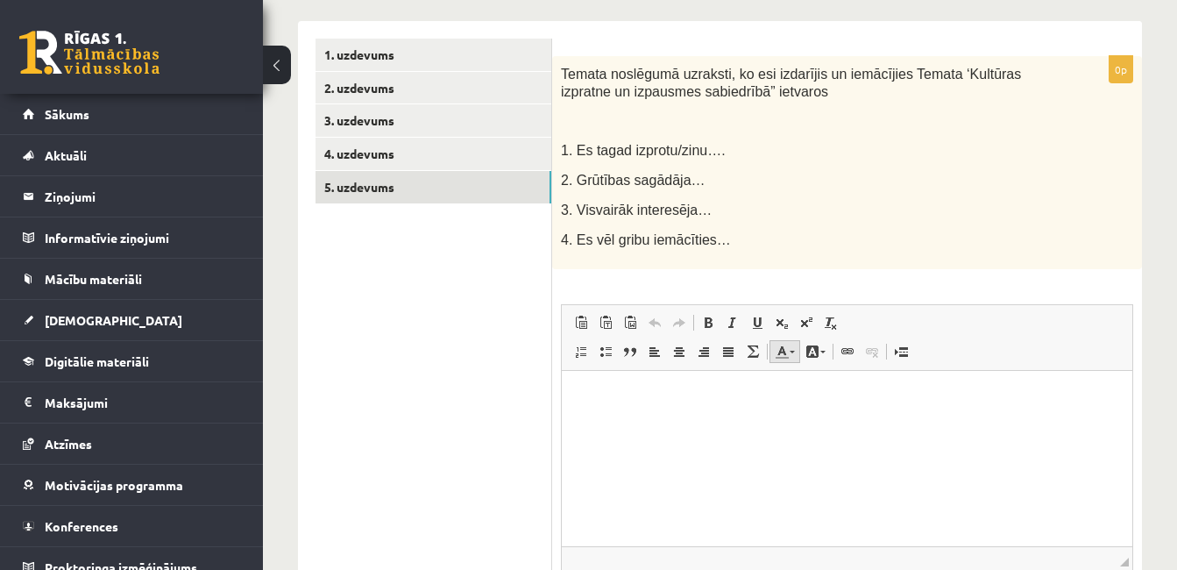
scroll to position [254, 0]
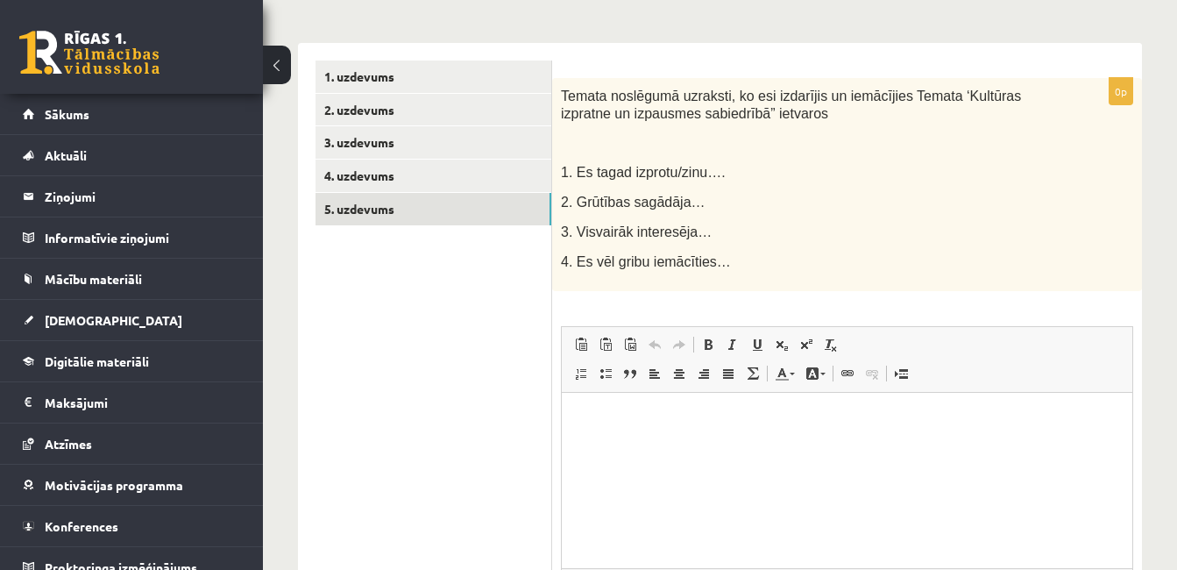
click at [754, 445] on html at bounding box center [847, 418] width 570 height 53
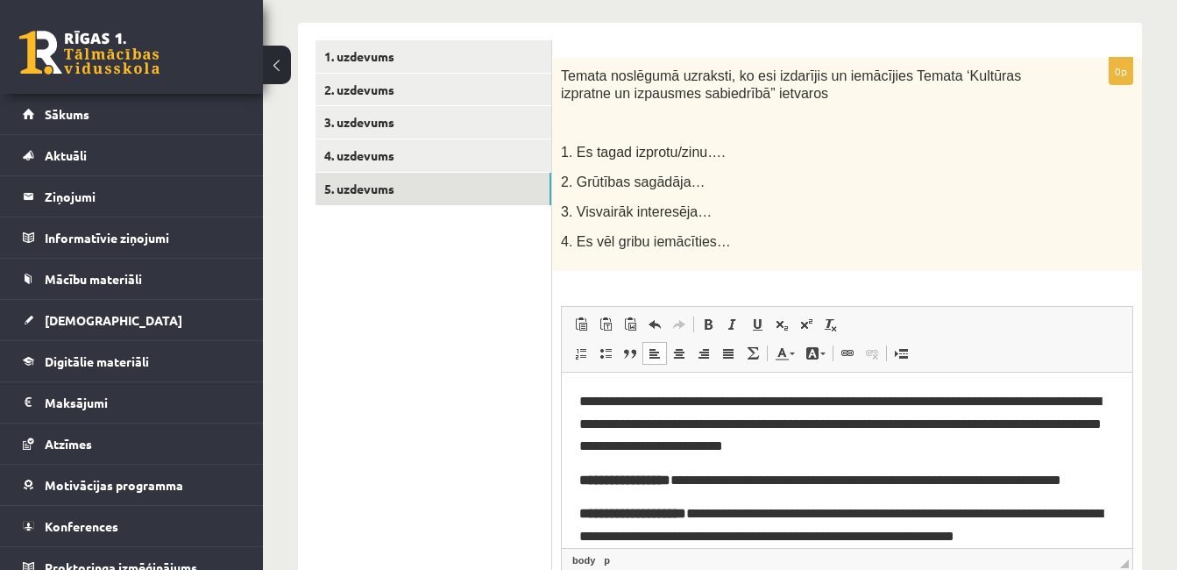
scroll to position [0, 0]
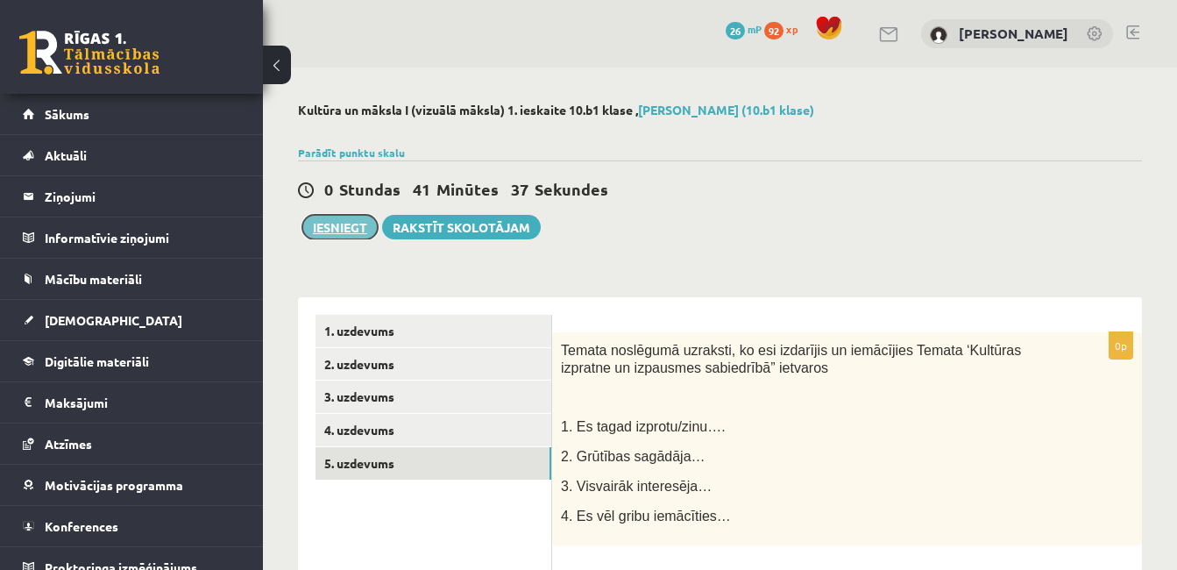
click at [360, 227] on button "Iesniegt" at bounding box center [339, 227] width 75 height 25
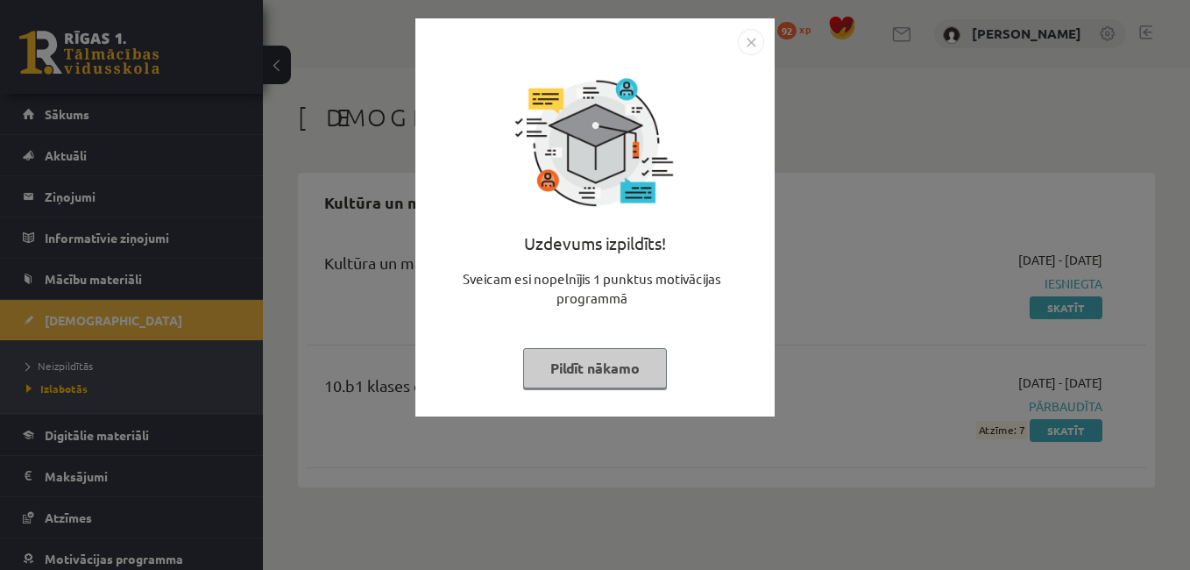
click at [606, 365] on button "Pildīt nākamo" at bounding box center [595, 368] width 144 height 40
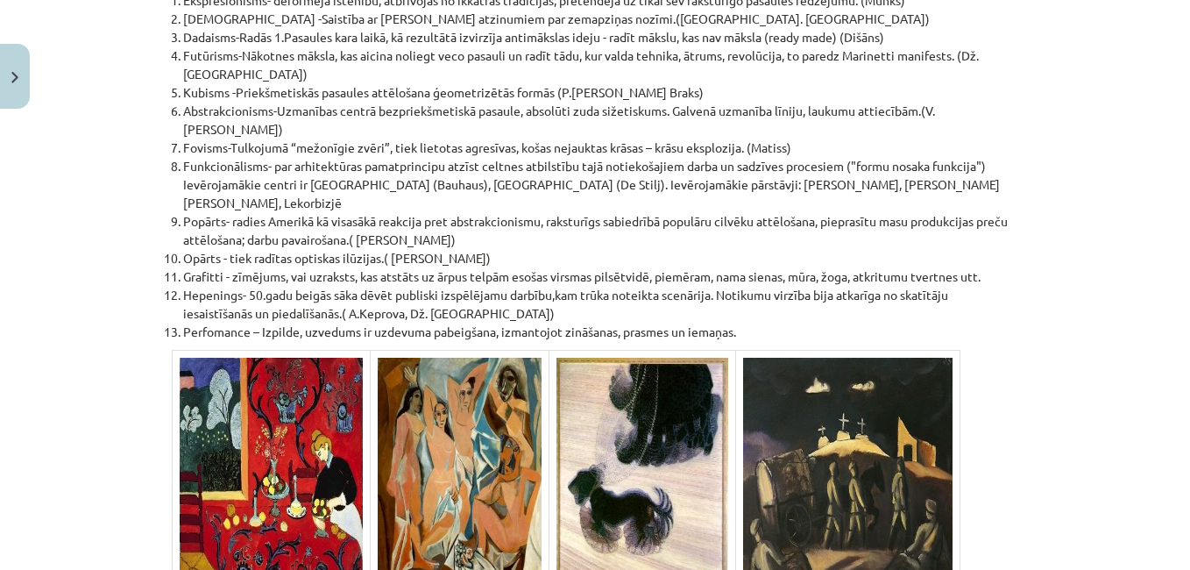
scroll to position [11759, 0]
